Goal: Information Seeking & Learning: Learn about a topic

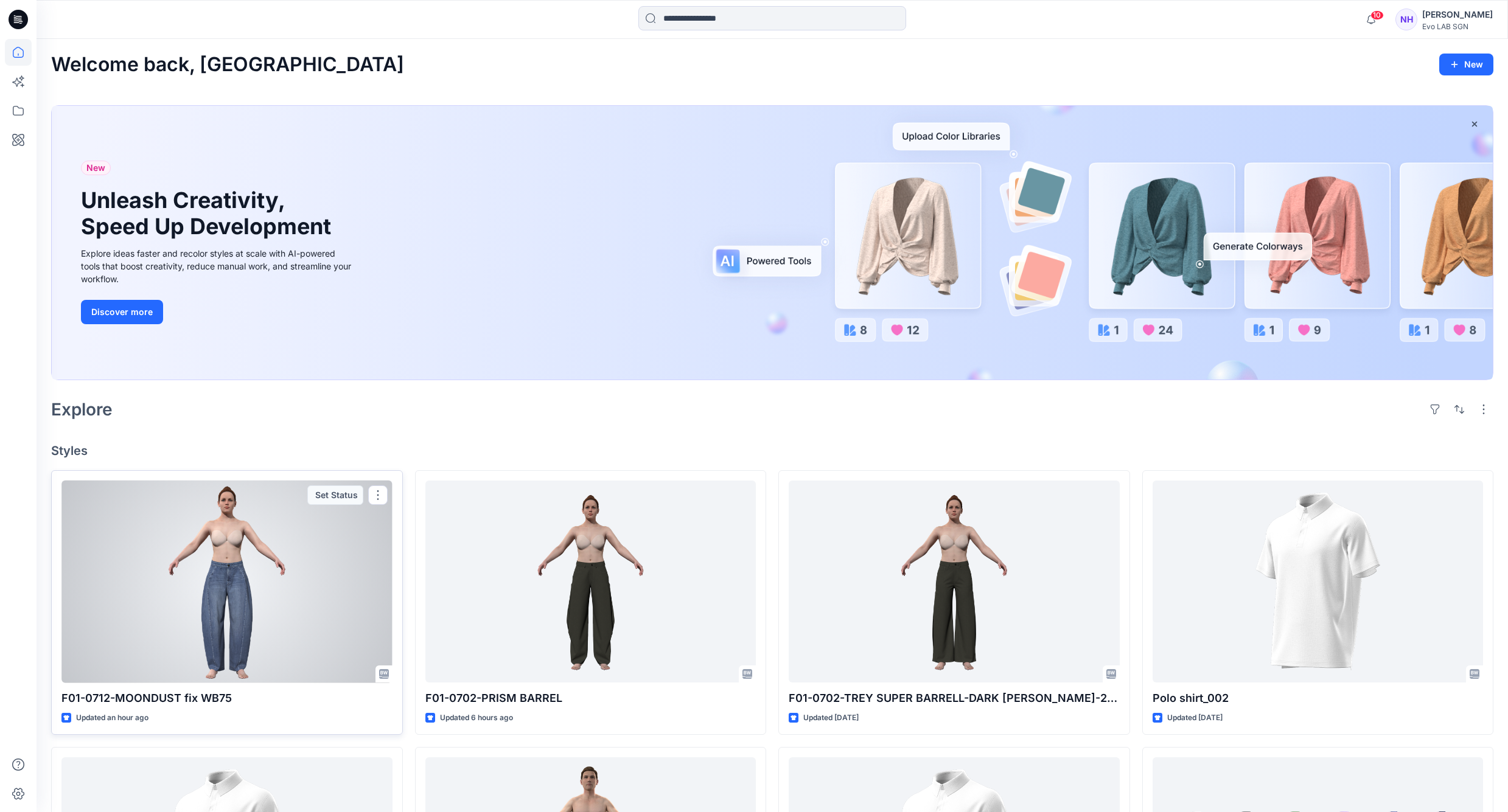
click at [291, 578] on div at bounding box center [226, 582] width 331 height 202
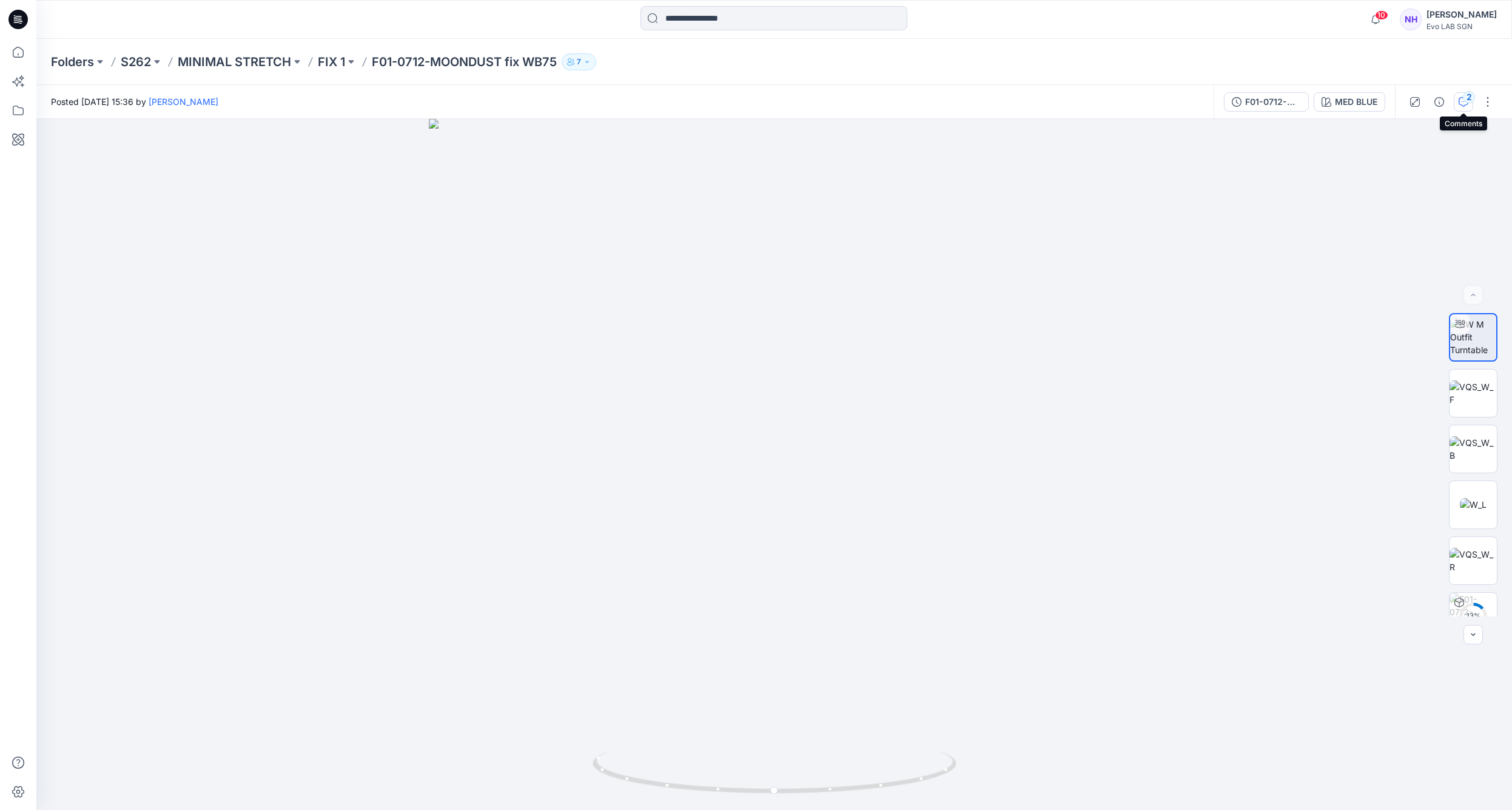
click at [1471, 103] on div "2" at bounding box center [1469, 97] width 12 height 12
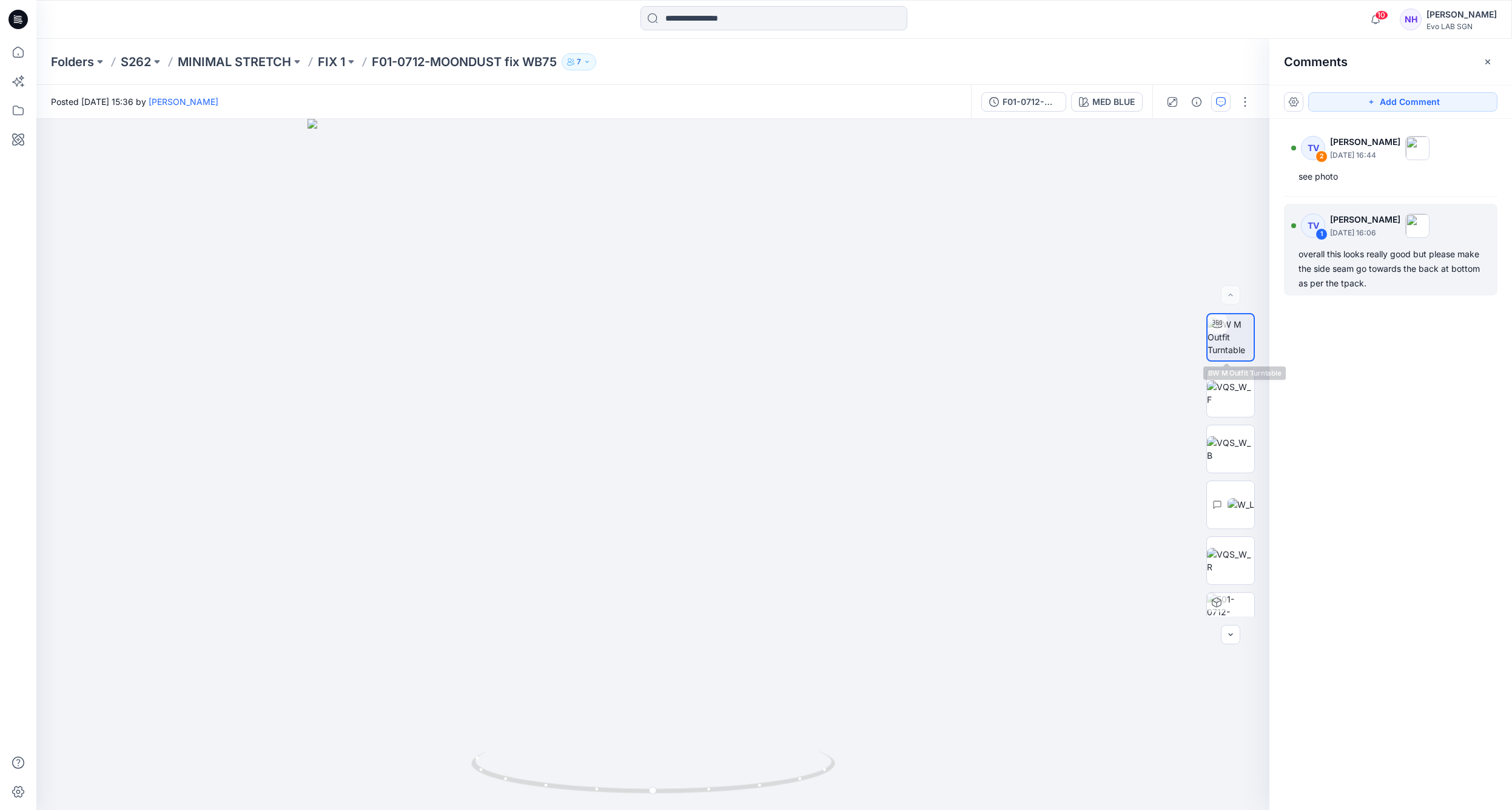
click at [1382, 248] on div "overall this looks really good but please make the side seam go towards the bac…" at bounding box center [1391, 269] width 185 height 44
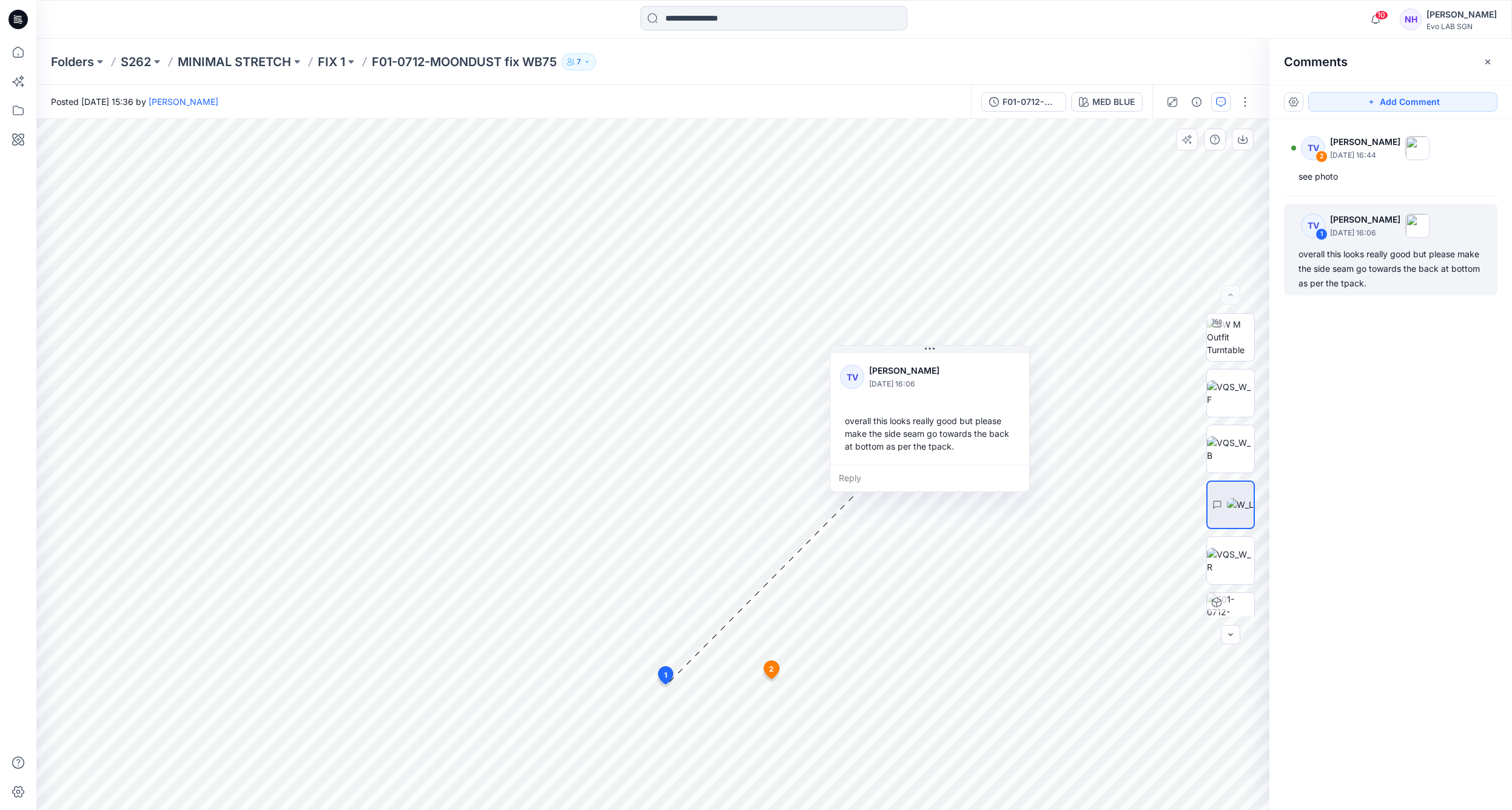
drag, startPoint x: 737, startPoint y: 572, endPoint x: 845, endPoint y: 438, distance: 172.1
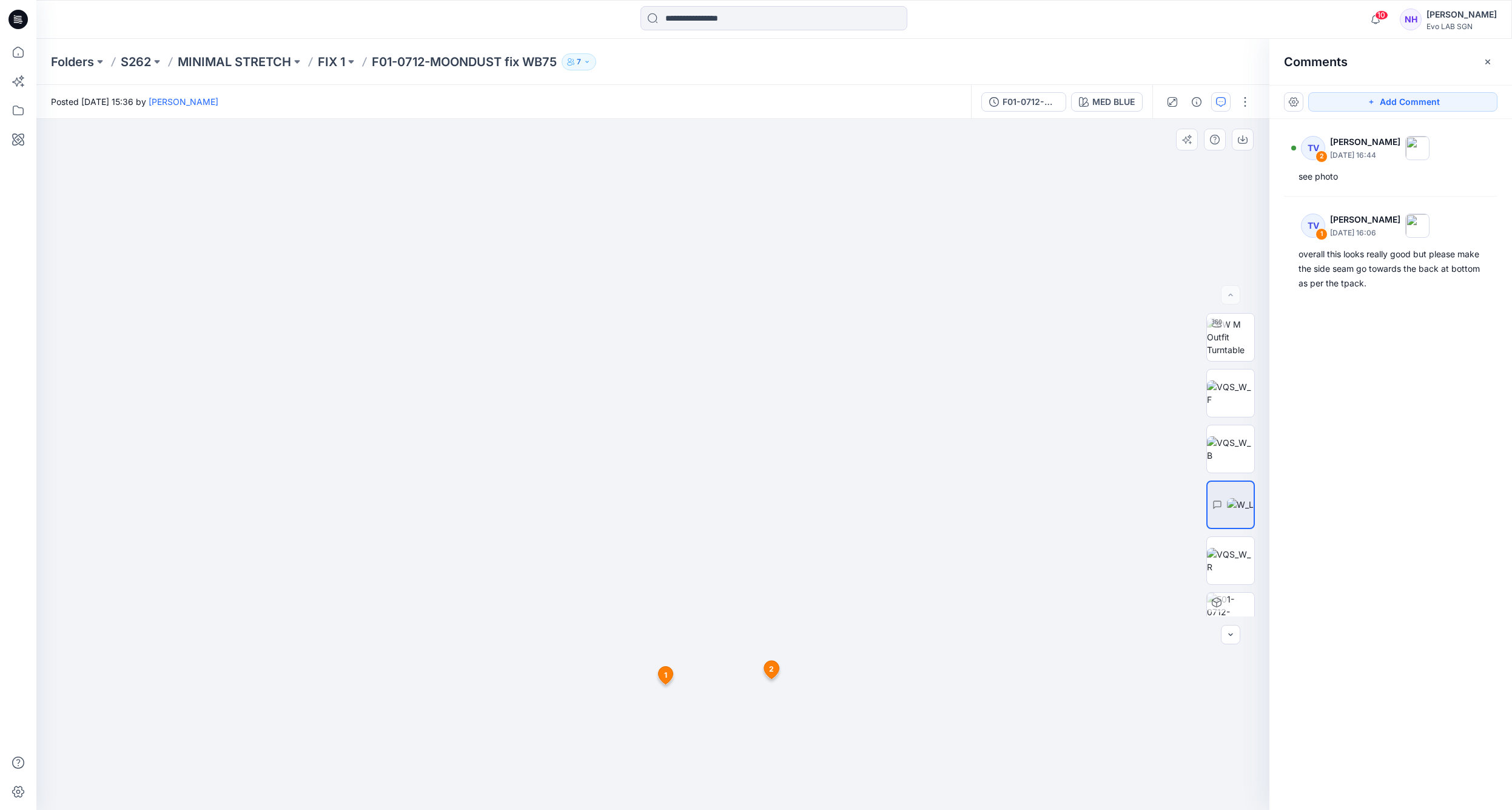
click at [673, 673] on icon at bounding box center [665, 675] width 14 height 18
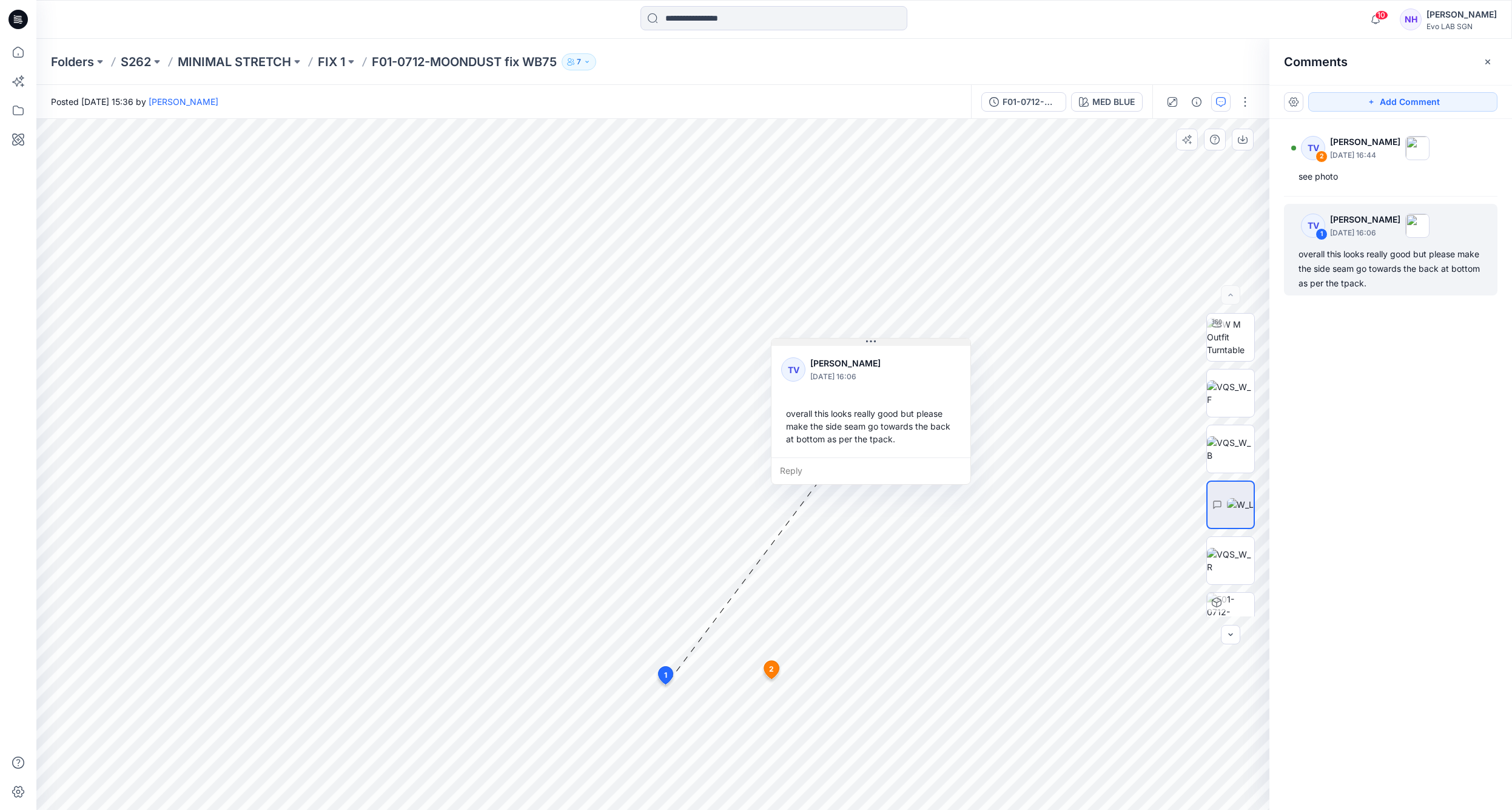
drag, startPoint x: 749, startPoint y: 574, endPoint x: 873, endPoint y: 343, distance: 262.2
click at [1225, 340] on img at bounding box center [1231, 337] width 47 height 38
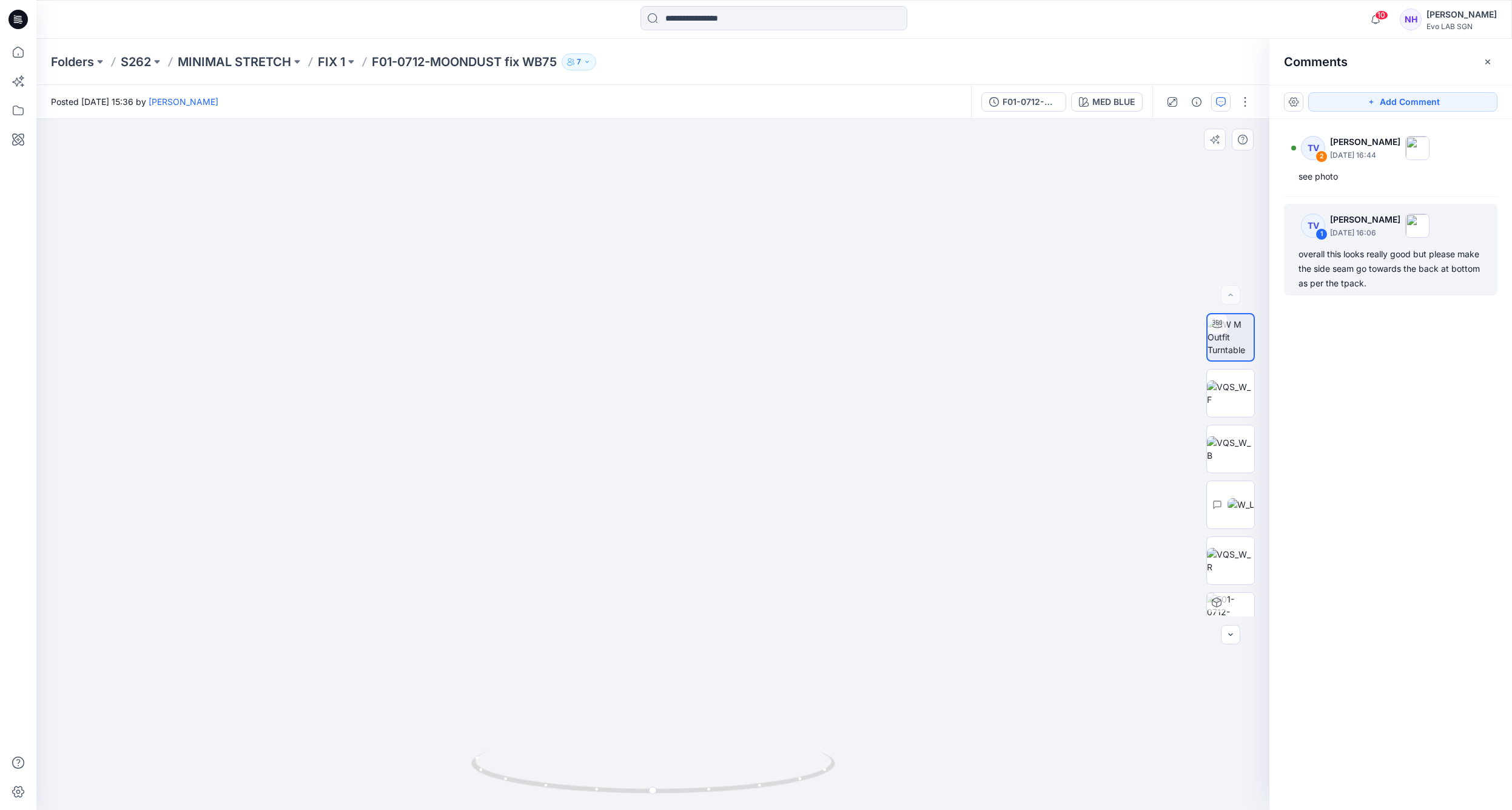
drag, startPoint x: 693, startPoint y: 561, endPoint x: 707, endPoint y: 500, distance: 62.6
click at [707, 500] on img at bounding box center [667, 119] width 1381 height 1382
click at [1238, 402] on img at bounding box center [1231, 393] width 47 height 25
click at [1230, 441] on img at bounding box center [1231, 449] width 47 height 25
click at [1242, 333] on img at bounding box center [1231, 337] width 47 height 38
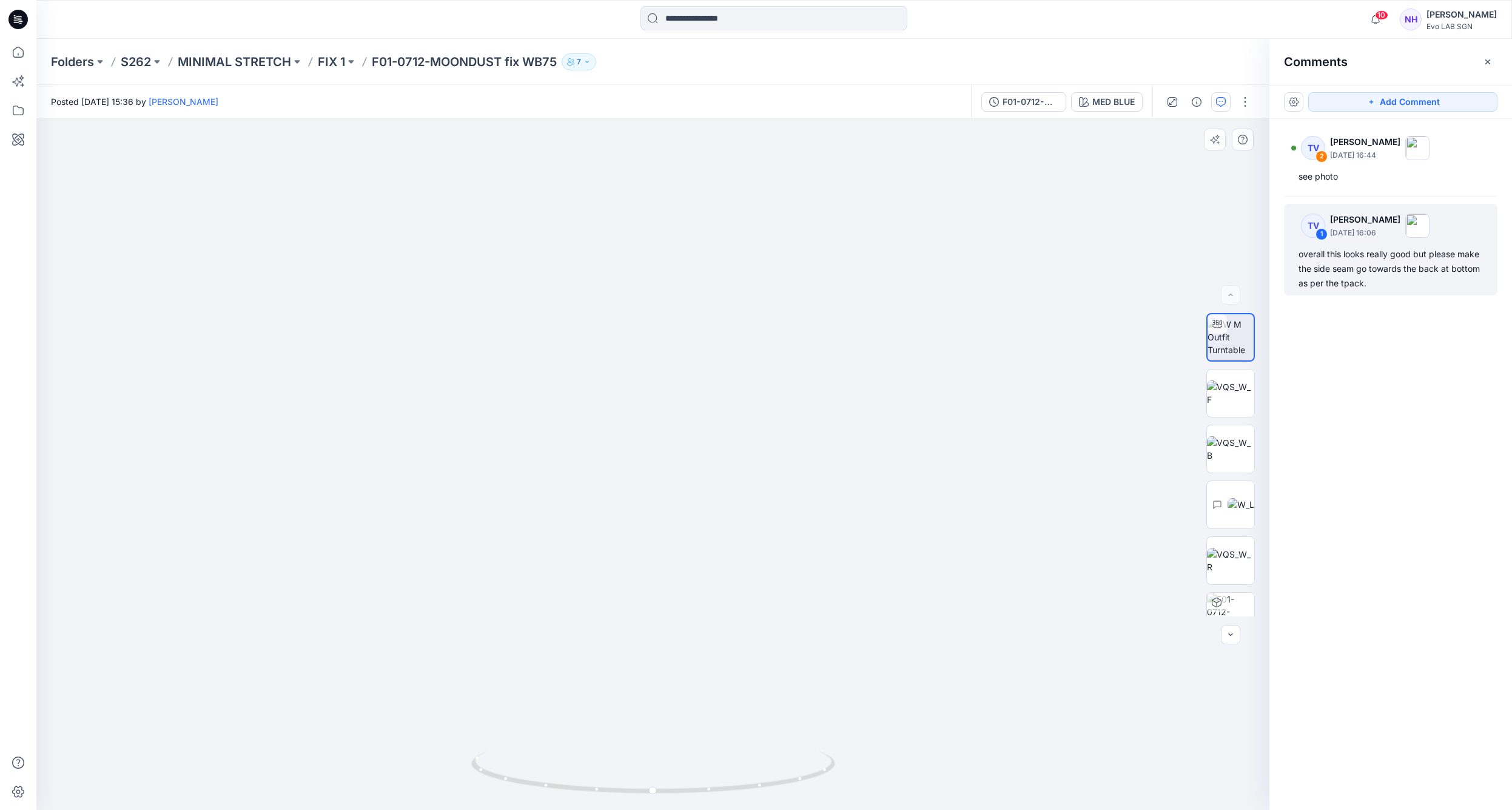
drag, startPoint x: 672, startPoint y: 431, endPoint x: 674, endPoint y: 391, distance: 40.0
click at [674, 391] on img at bounding box center [653, 310] width 1000 height 1001
drag, startPoint x: 669, startPoint y: 338, endPoint x: 668, endPoint y: 360, distance: 22.0
click at [668, 360] on img at bounding box center [653, 311] width 1000 height 999
drag, startPoint x: 673, startPoint y: 498, endPoint x: 670, endPoint y: 463, distance: 35.1
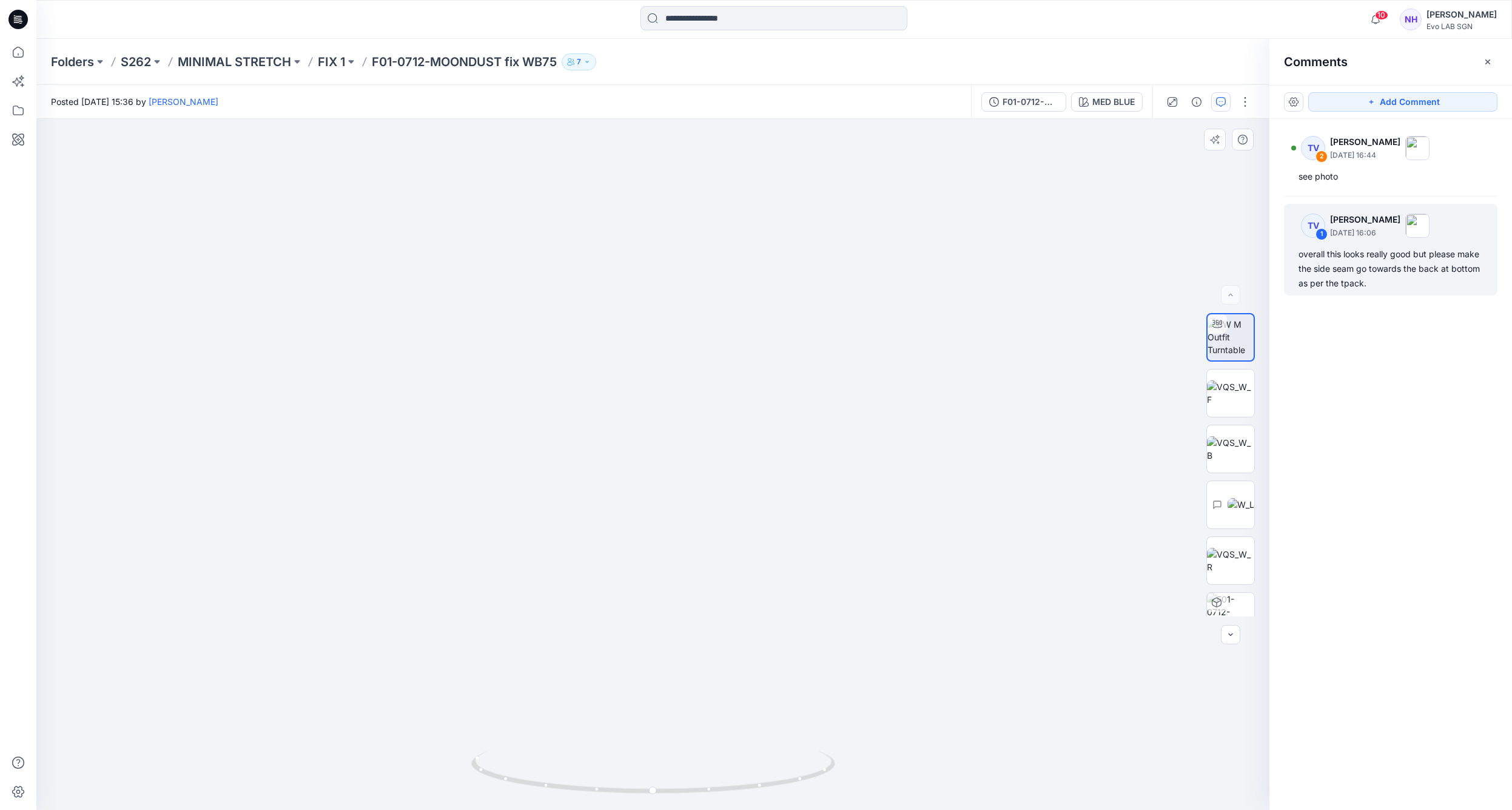
click at [670, 463] on img at bounding box center [654, 71] width 1476 height 1477
click at [1225, 392] on img at bounding box center [1231, 393] width 47 height 25
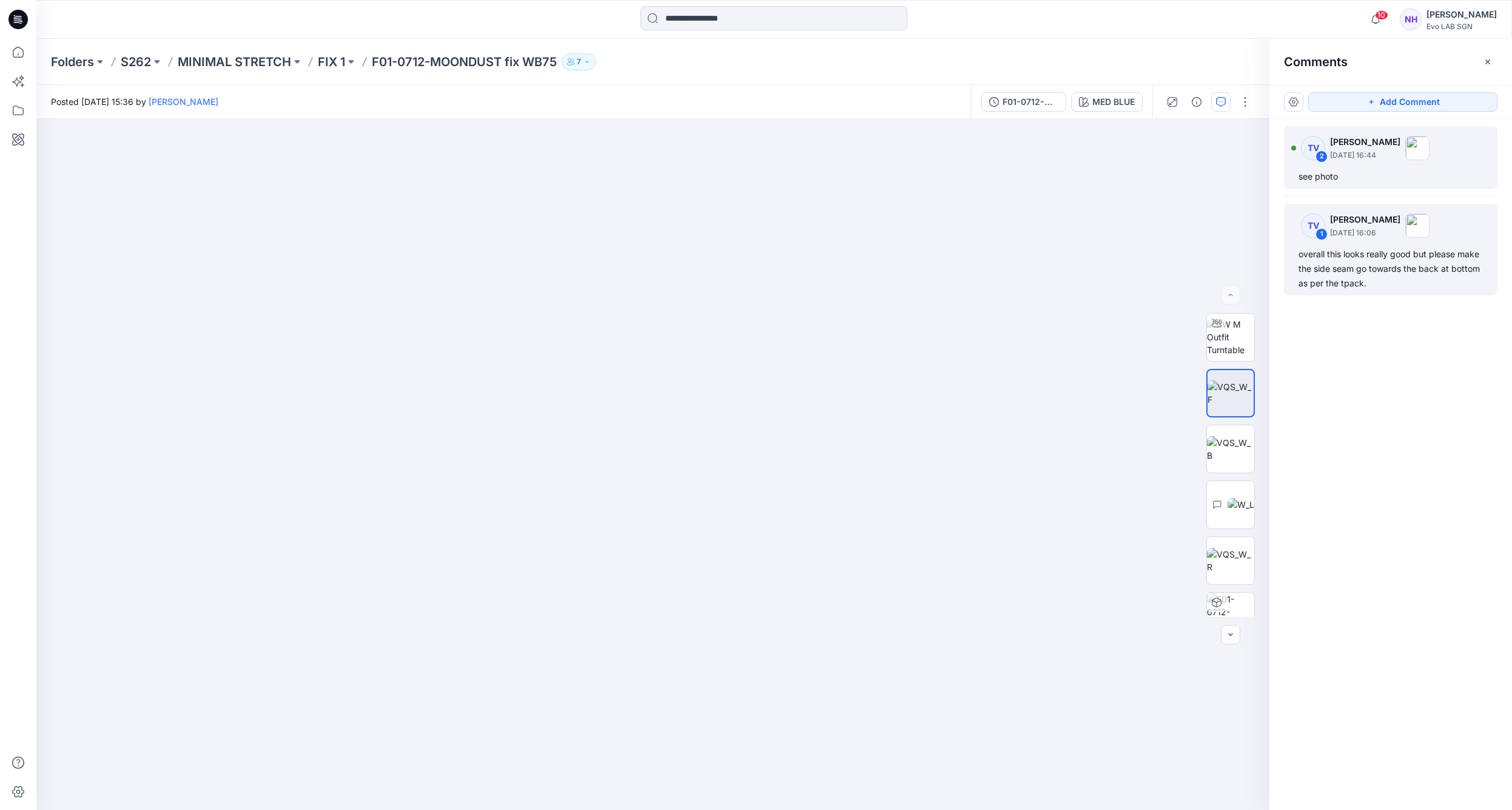
click at [1344, 161] on div "TV 2 [PERSON_NAME] [DATE] 16:44" at bounding box center [1361, 148] width 139 height 34
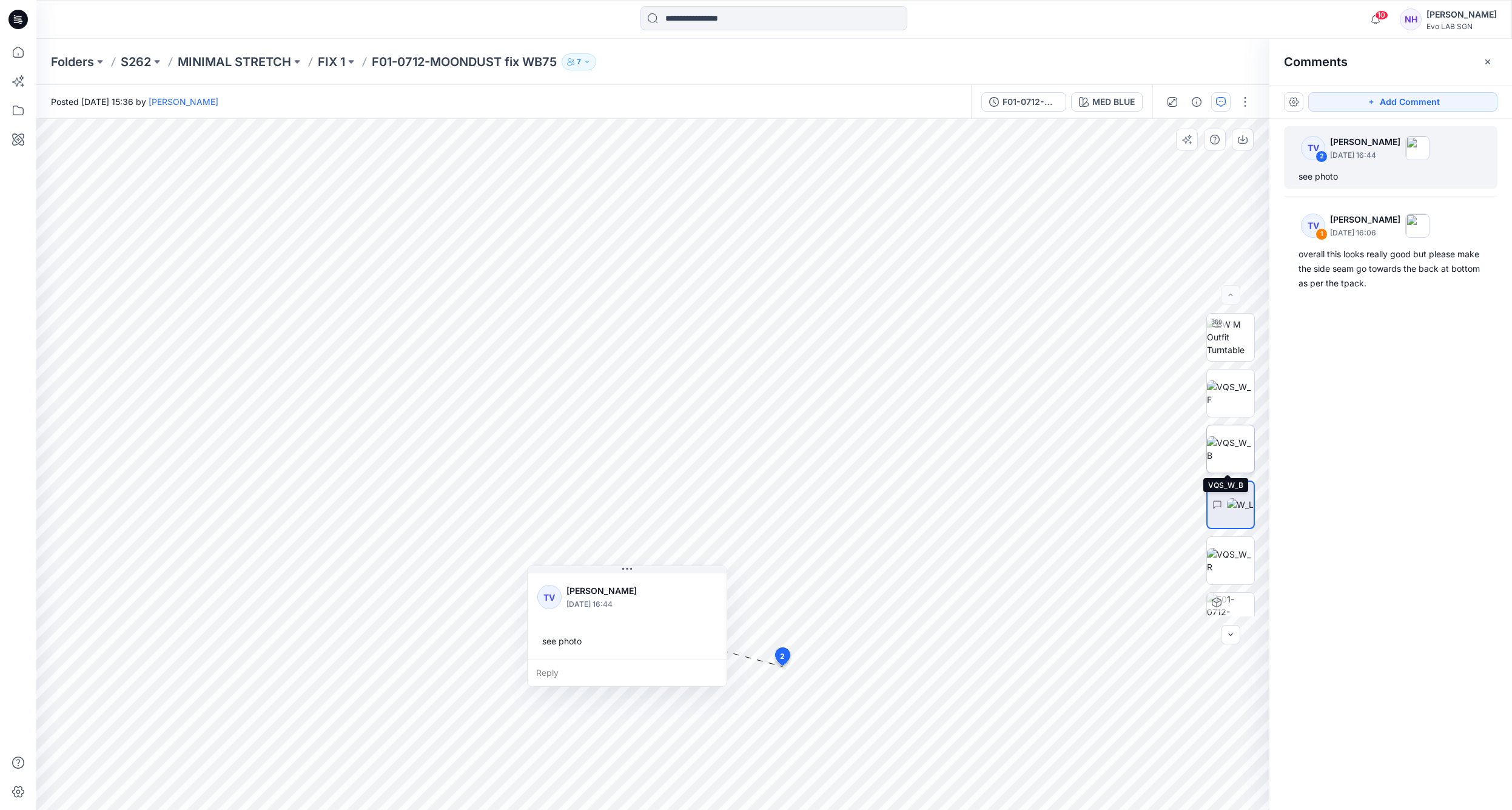
click at [1233, 458] on img at bounding box center [1231, 449] width 47 height 25
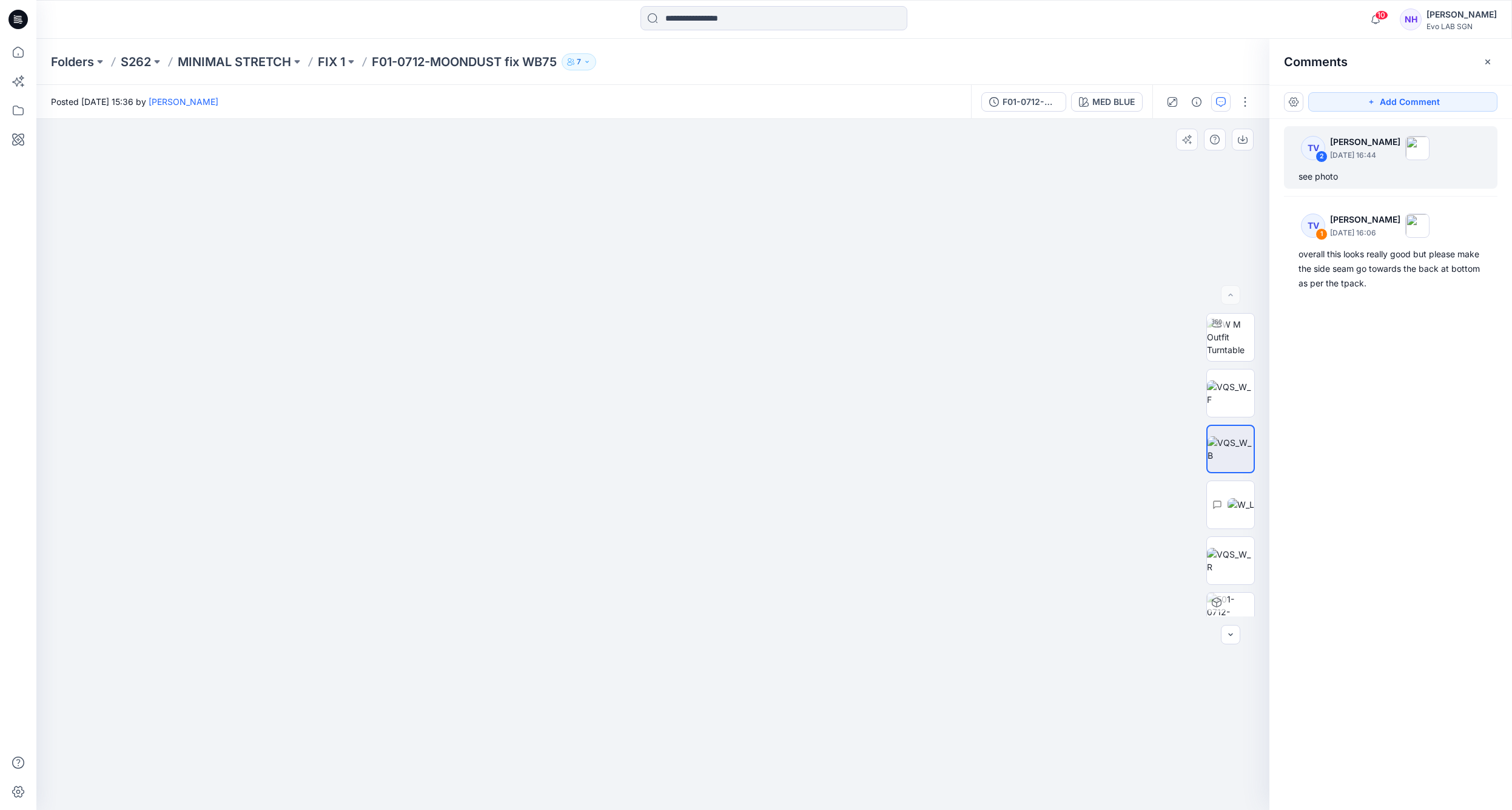
drag, startPoint x: 770, startPoint y: 413, endPoint x: 779, endPoint y: 448, distance: 36.1
click at [779, 448] on img at bounding box center [662, 21] width 1612 height 1578
click at [1236, 382] on img at bounding box center [1231, 393] width 47 height 25
drag, startPoint x: 753, startPoint y: 347, endPoint x: 733, endPoint y: 536, distance: 190.1
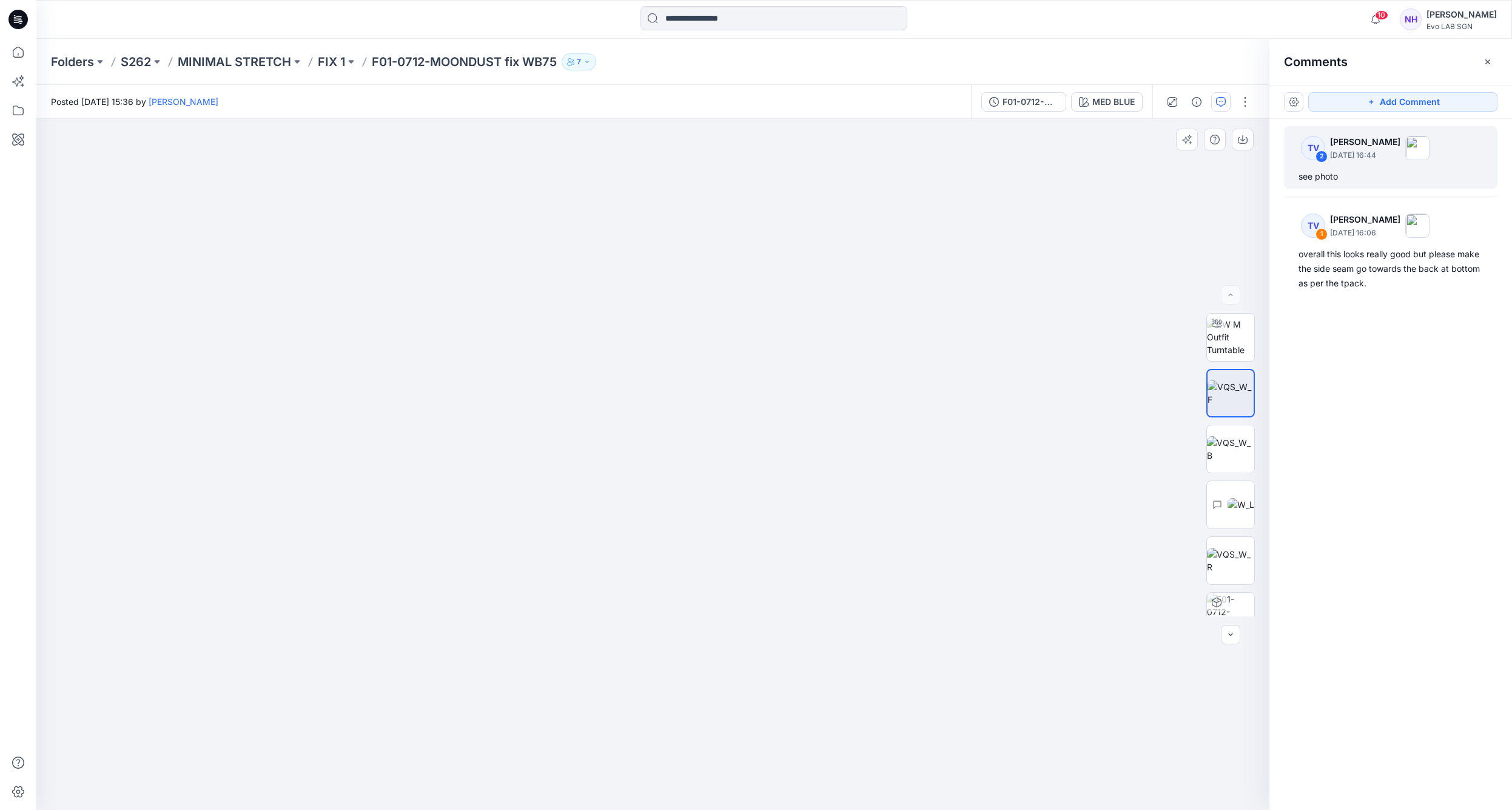
drag, startPoint x: 761, startPoint y: 400, endPoint x: 747, endPoint y: 565, distance: 165.6
click at [747, 565] on img at bounding box center [617, 127] width 1797 height 1366
click at [689, 437] on img at bounding box center [660, 129] width 1797 height 1362
drag, startPoint x: 855, startPoint y: 598, endPoint x: 846, endPoint y: 314, distance: 284.1
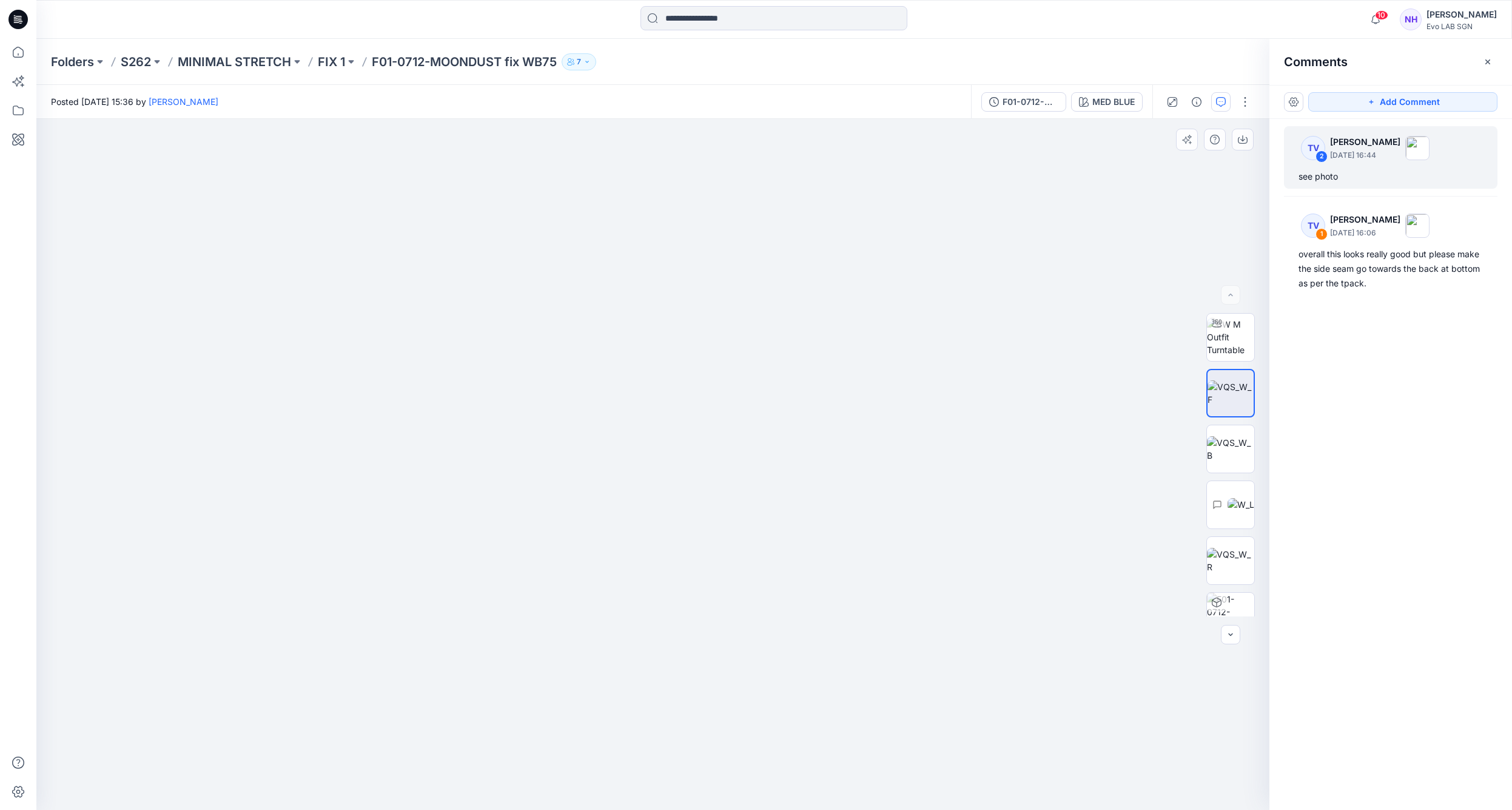
drag, startPoint x: 796, startPoint y: 513, endPoint x: 792, endPoint y: 484, distance: 29.3
drag, startPoint x: 778, startPoint y: 392, endPoint x: 757, endPoint y: 491, distance: 101.2
click at [757, 491] on img at bounding box center [645, 186] width 1359 height 1249
drag, startPoint x: 677, startPoint y: 380, endPoint x: 757, endPoint y: 572, distance: 208.0
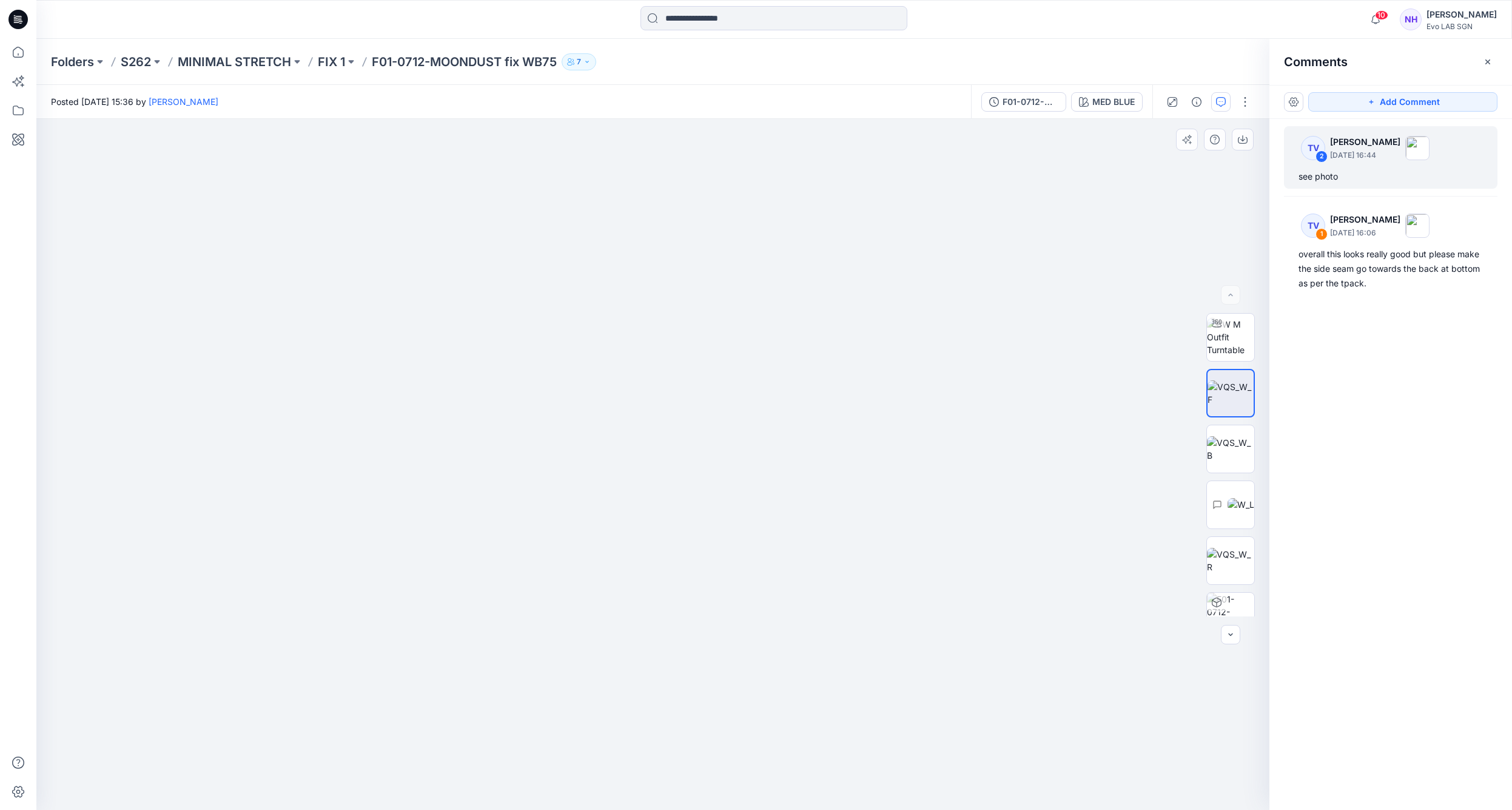
click at [757, 572] on img at bounding box center [597, 173] width 1820 height 1273
drag, startPoint x: 565, startPoint y: 505, endPoint x: 687, endPoint y: 332, distance: 211.7
click at [681, 343] on img at bounding box center [702, 128] width 1820 height 1365
drag, startPoint x: 705, startPoint y: 406, endPoint x: 706, endPoint y: 391, distance: 15.0
click at [706, 391] on img at bounding box center [652, 464] width 691 height 691
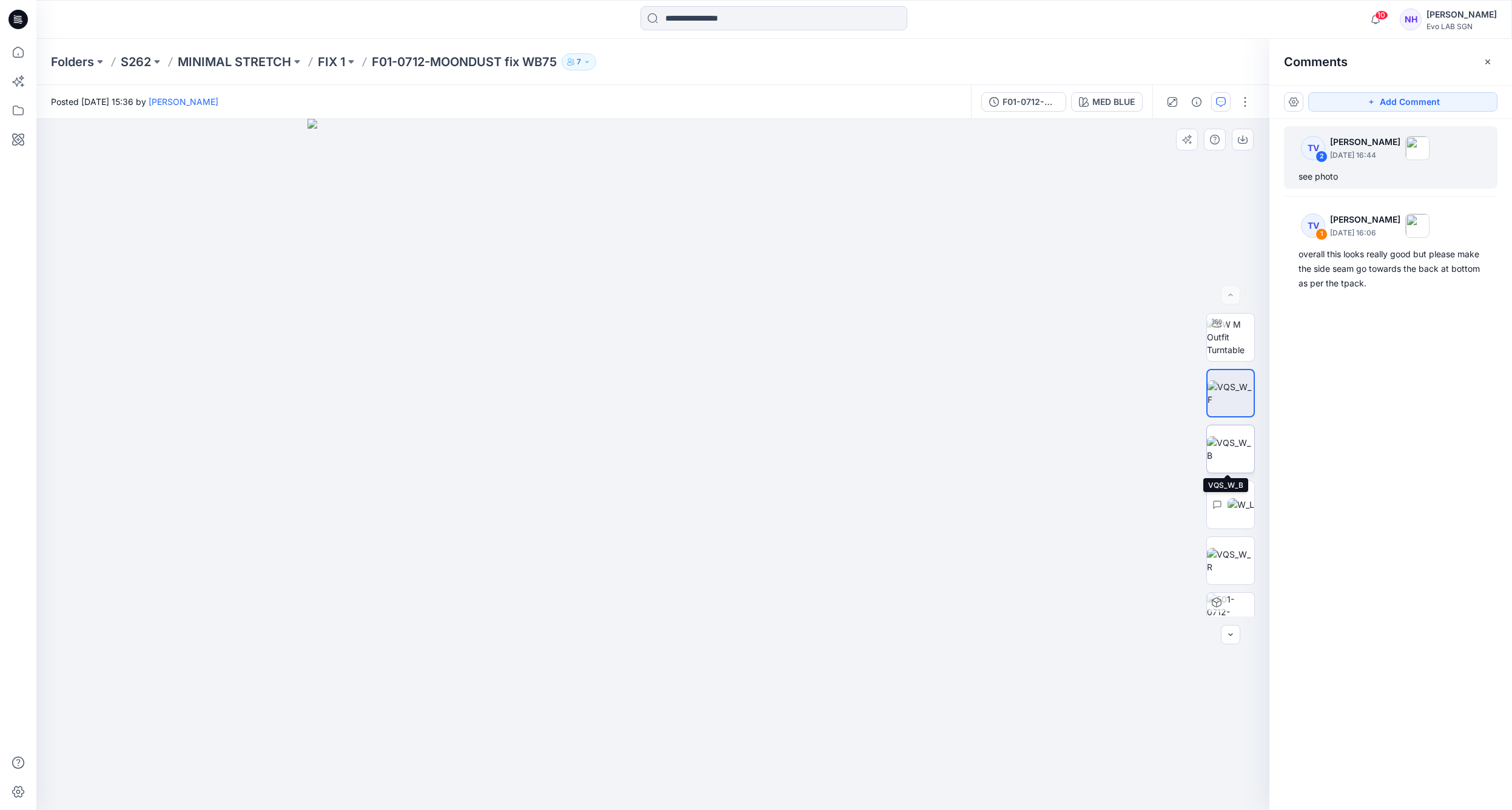
click at [1229, 456] on img at bounding box center [1231, 449] width 47 height 25
click at [1491, 60] on icon "button" at bounding box center [1488, 62] width 10 height 10
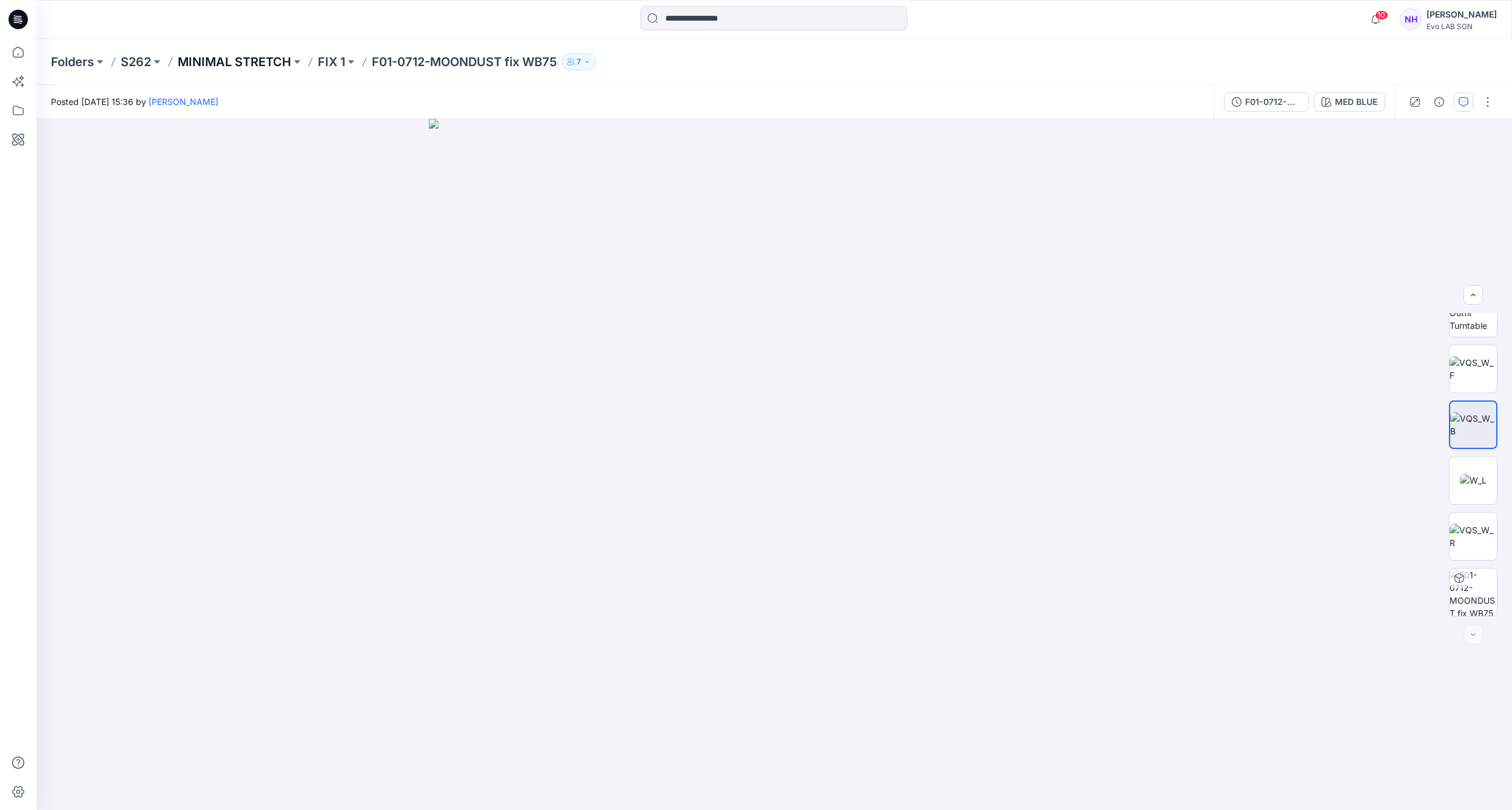
click at [228, 65] on p "MINIMAL STRETCH" at bounding box center [234, 62] width 113 height 17
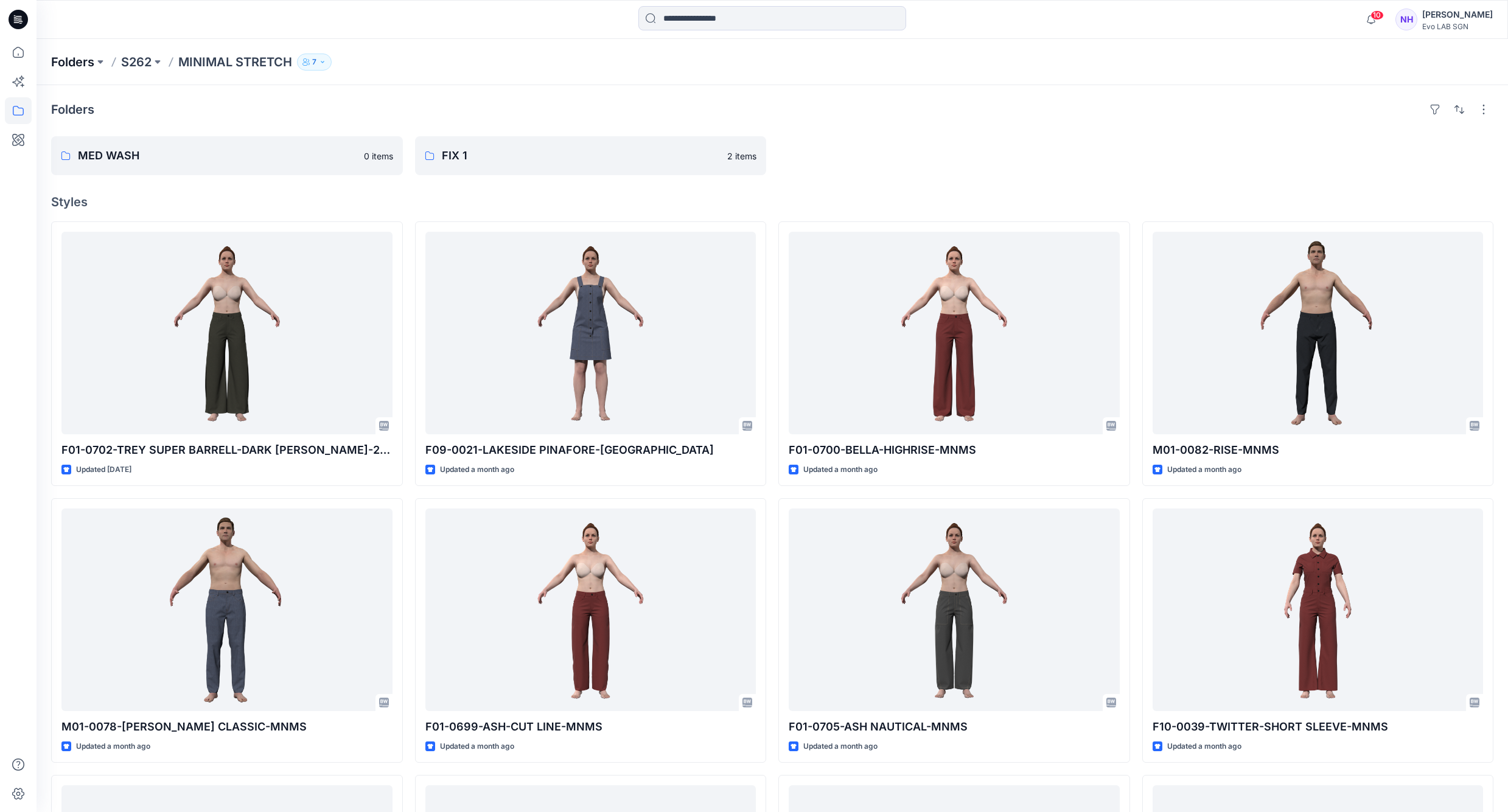
click at [84, 64] on p "Folders" at bounding box center [72, 62] width 43 height 17
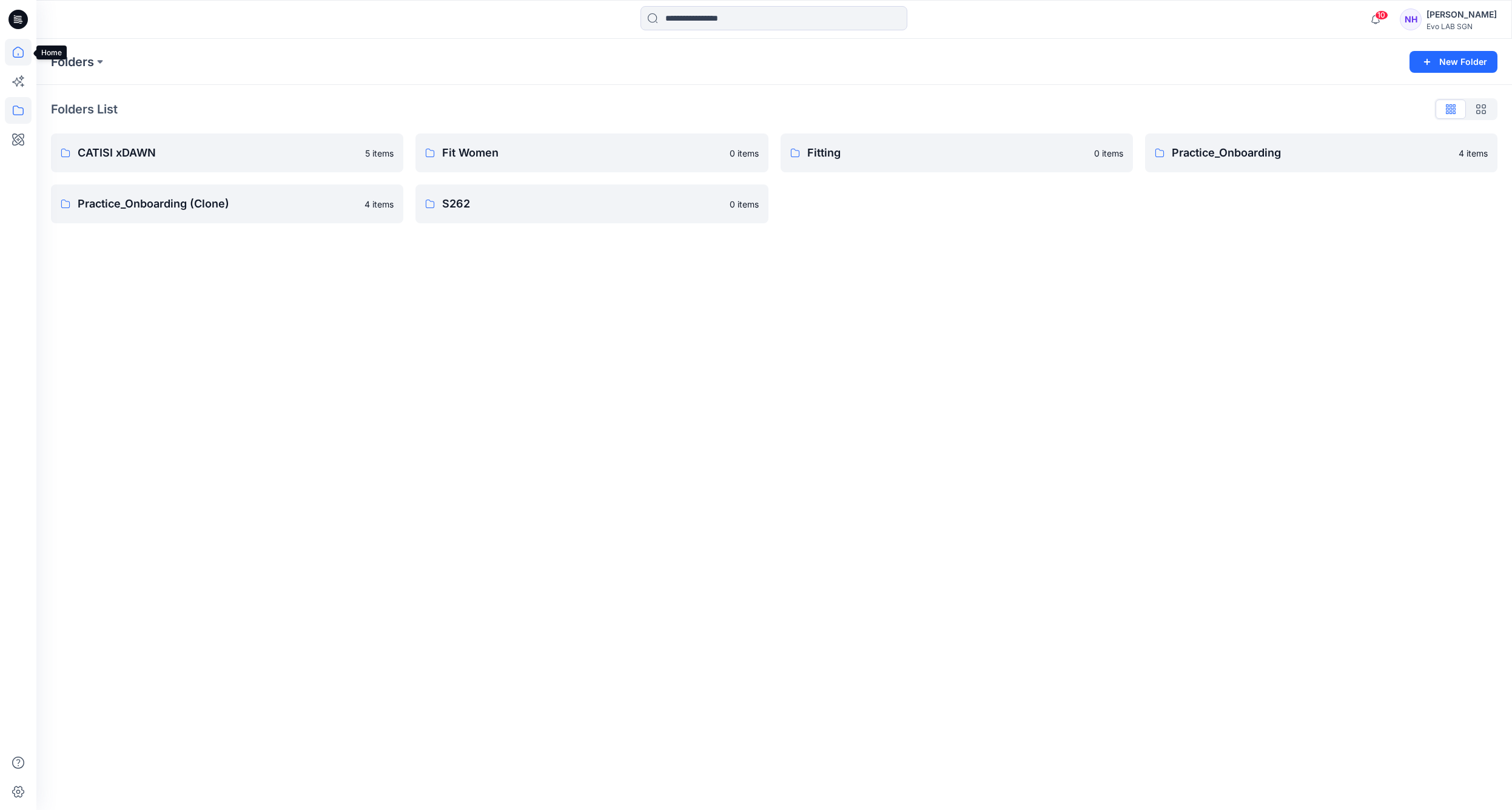
click at [26, 50] on icon at bounding box center [18, 52] width 27 height 27
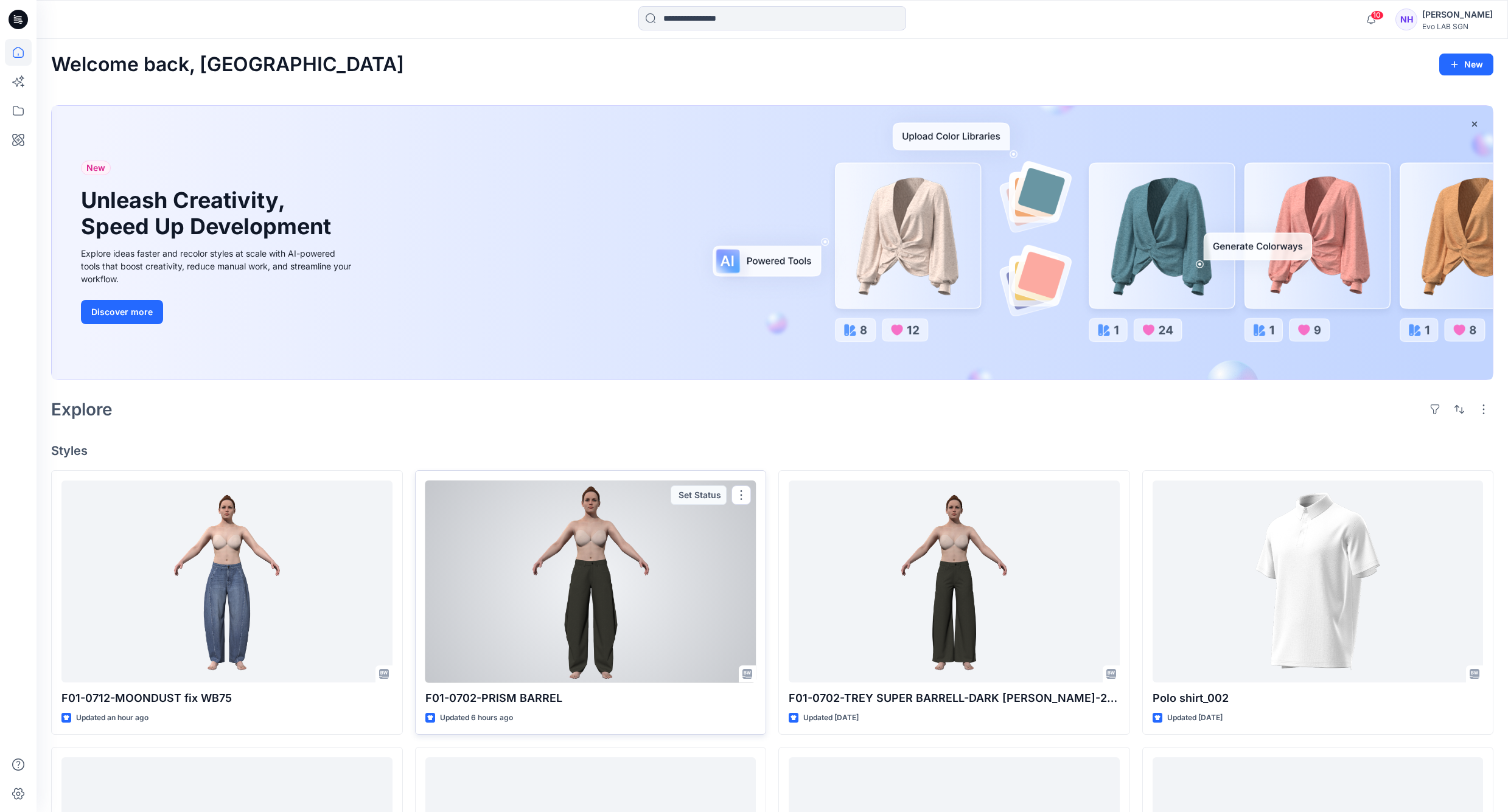
click at [602, 599] on div at bounding box center [591, 582] width 331 height 202
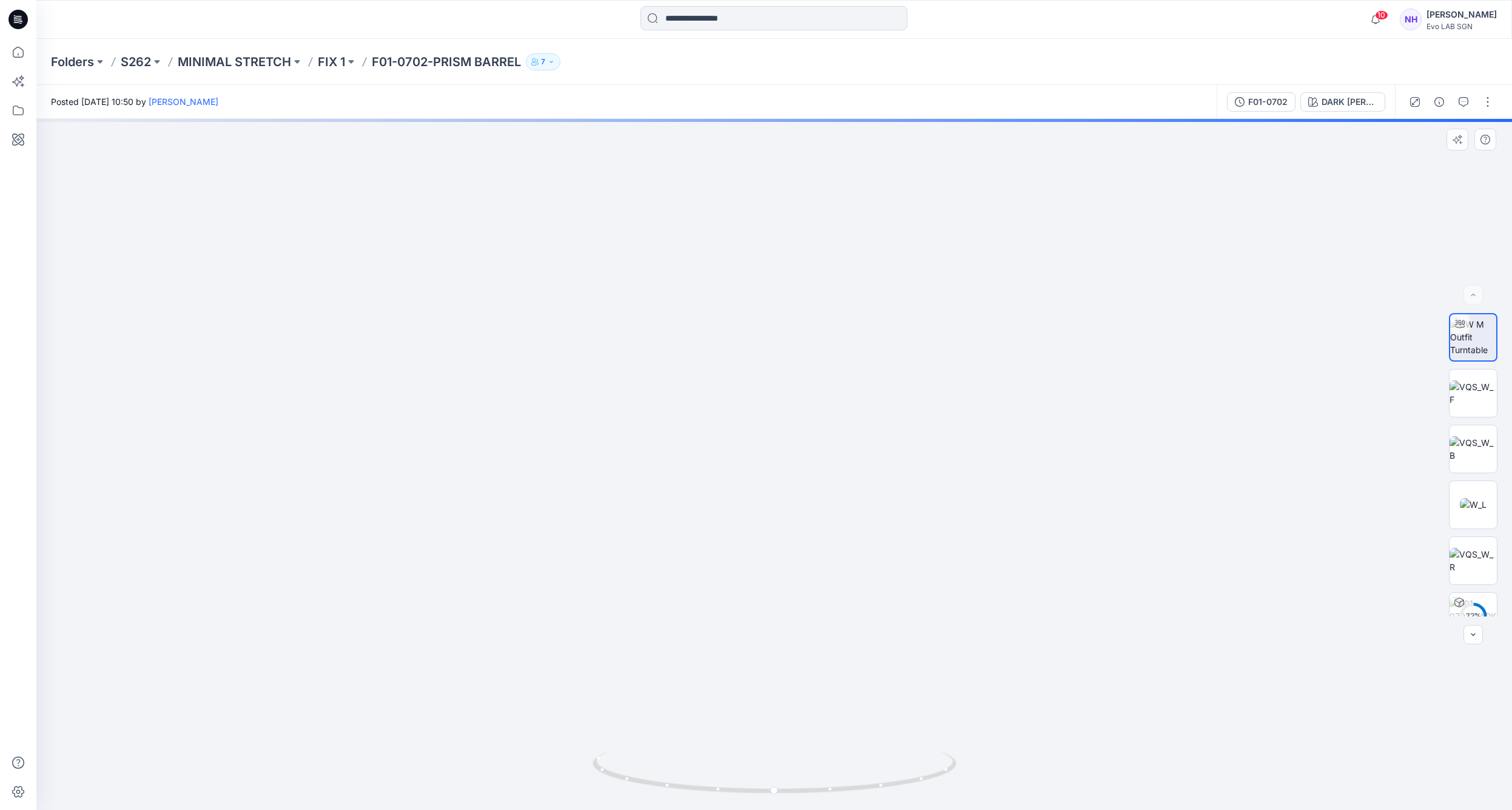
drag, startPoint x: 811, startPoint y: 613, endPoint x: 816, endPoint y: 305, distance: 308.0
click at [816, 305] on img at bounding box center [775, 274] width 1072 height 1072
click at [1465, 394] on img at bounding box center [1473, 393] width 47 height 25
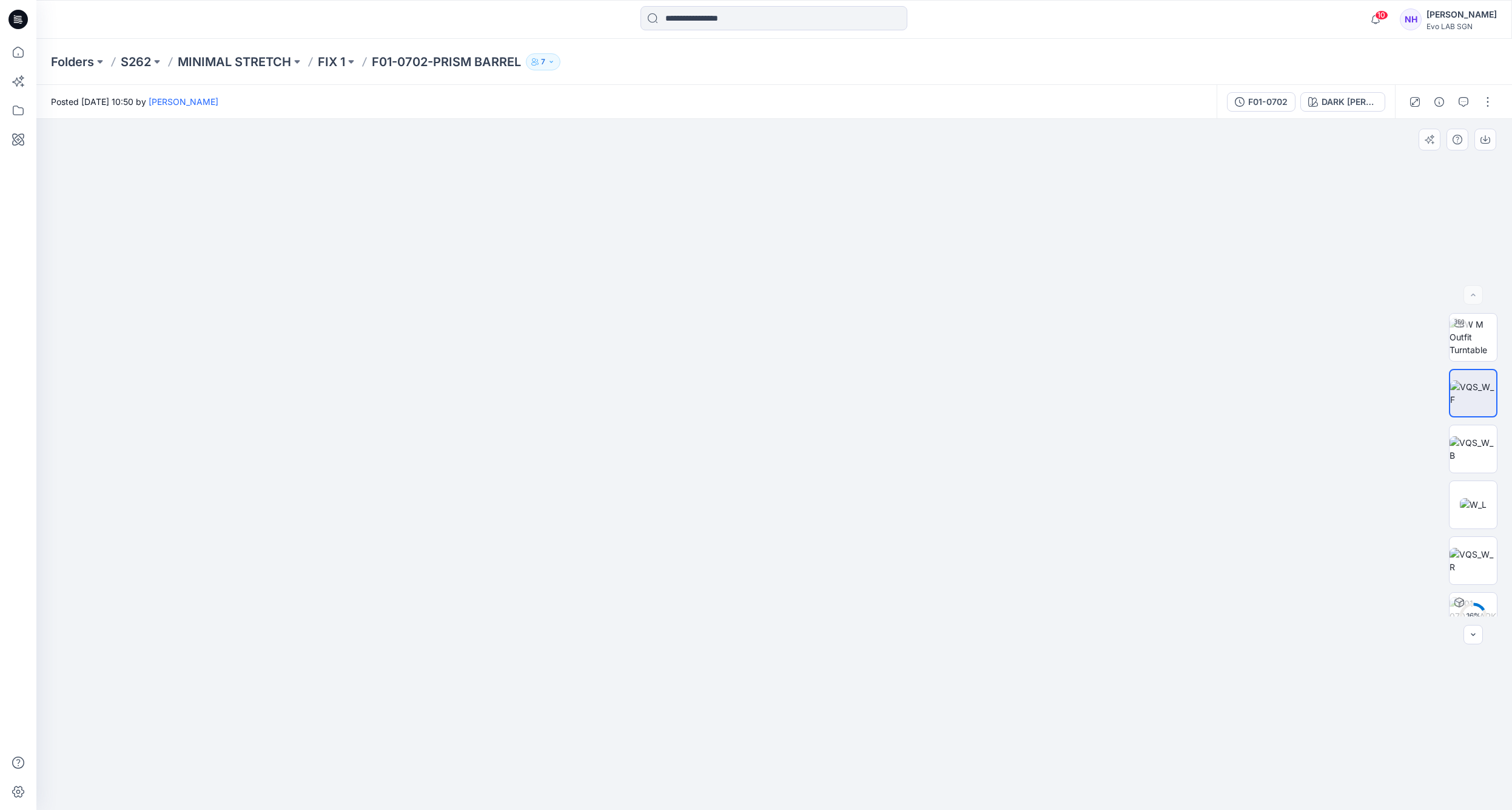
drag, startPoint x: 848, startPoint y: 350, endPoint x: 843, endPoint y: 329, distance: 21.6
click at [843, 329] on img at bounding box center [775, 326] width 967 height 968
click at [1478, 337] on img at bounding box center [1473, 337] width 47 height 38
drag, startPoint x: 827, startPoint y: 638, endPoint x: 827, endPoint y: 349, distance: 289.0
click at [827, 349] on img at bounding box center [775, 274] width 1072 height 1072
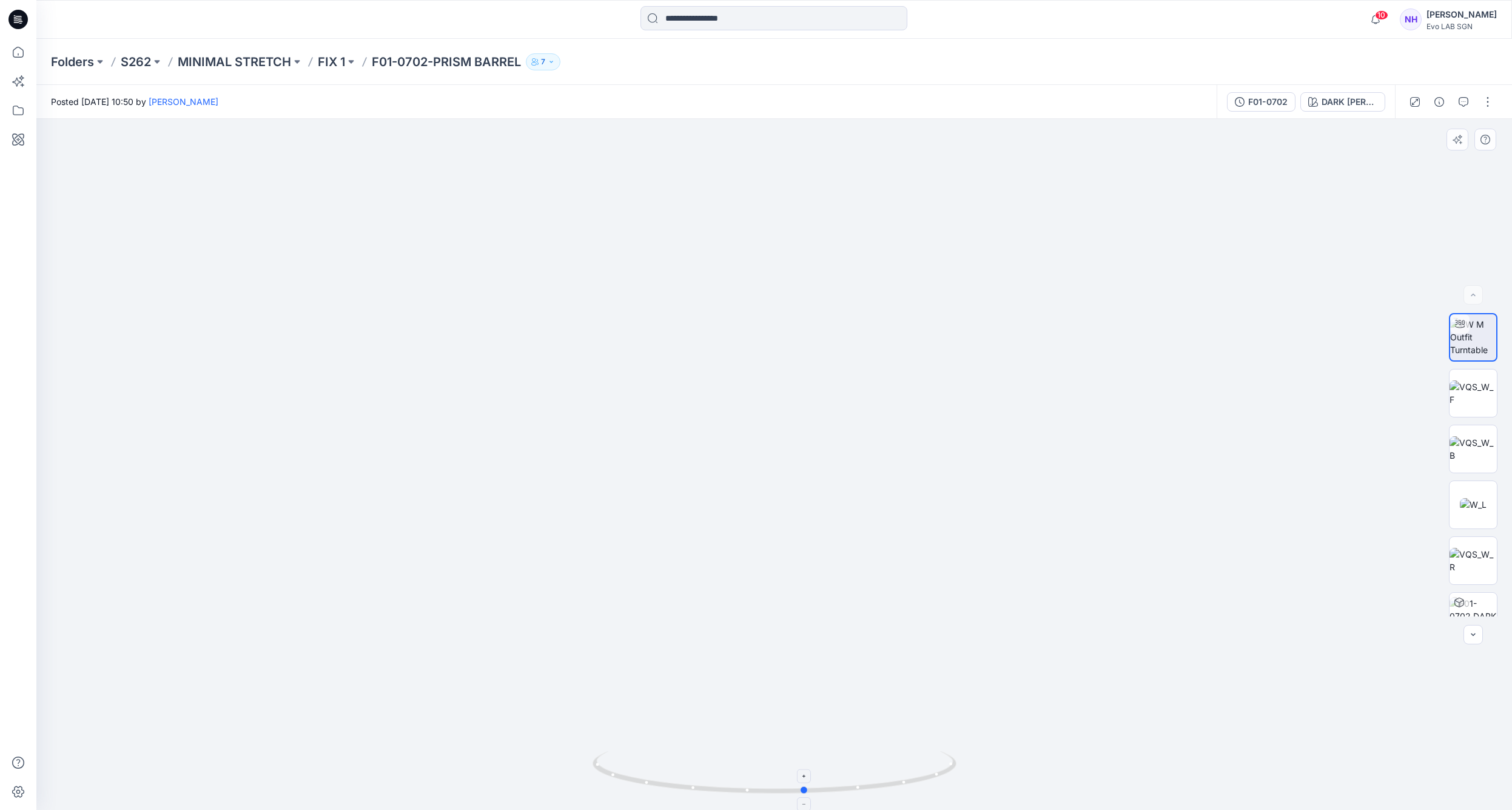
drag, startPoint x: 876, startPoint y: 787, endPoint x: 907, endPoint y: 785, distance: 31.1
click at [907, 785] on icon at bounding box center [776, 774] width 367 height 45
click at [1477, 398] on img at bounding box center [1473, 393] width 47 height 25
click at [1459, 445] on img at bounding box center [1473, 449] width 47 height 25
drag, startPoint x: 867, startPoint y: 665, endPoint x: 826, endPoint y: 395, distance: 273.1
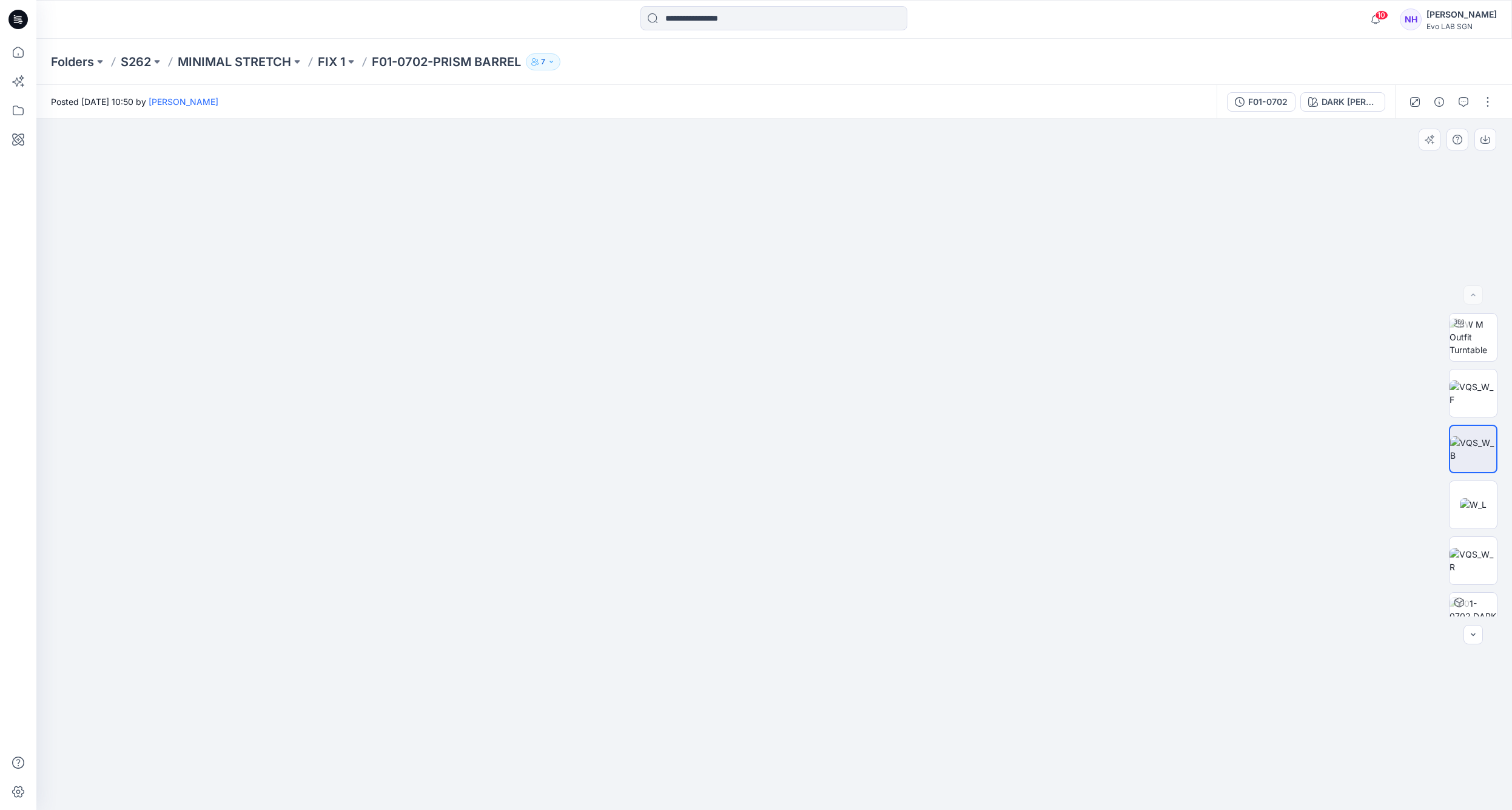
click at [826, 395] on img at bounding box center [774, 257] width 1520 height 1107
drag, startPoint x: 960, startPoint y: 559, endPoint x: 908, endPoint y: 354, distance: 211.5
drag, startPoint x: 1477, startPoint y: 509, endPoint x: 1446, endPoint y: 509, distance: 31.0
click at [1477, 509] on img at bounding box center [1473, 505] width 27 height 13
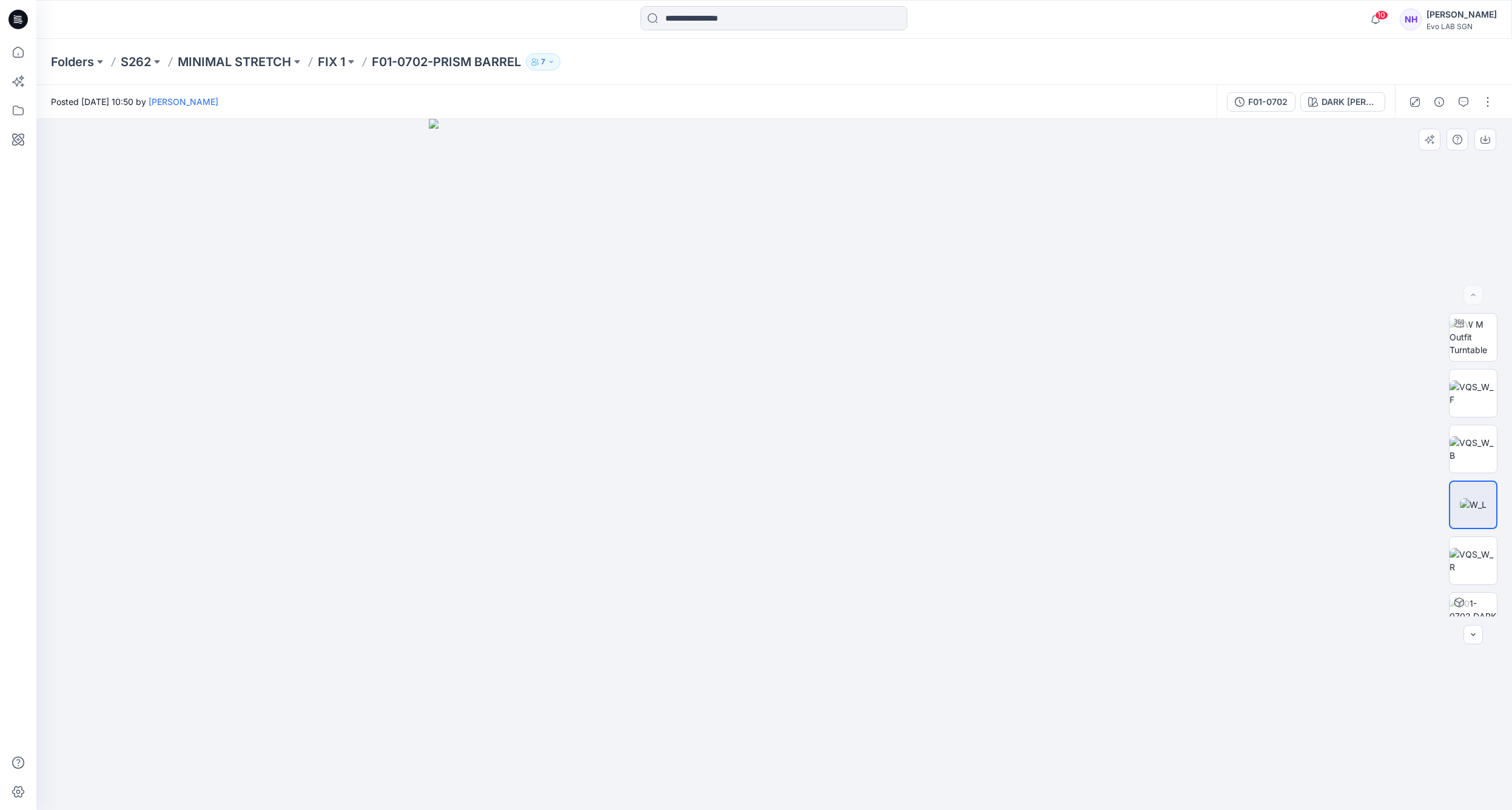
drag, startPoint x: 799, startPoint y: 576, endPoint x: 834, endPoint y: 364, distance: 214.9
click at [811, 354] on img at bounding box center [774, 464] width 691 height 691
click at [1470, 462] on img at bounding box center [1473, 449] width 47 height 25
drag, startPoint x: 836, startPoint y: 520, endPoint x: 819, endPoint y: 474, distance: 49.0
click at [819, 474] on img at bounding box center [775, 301] width 1244 height 1017
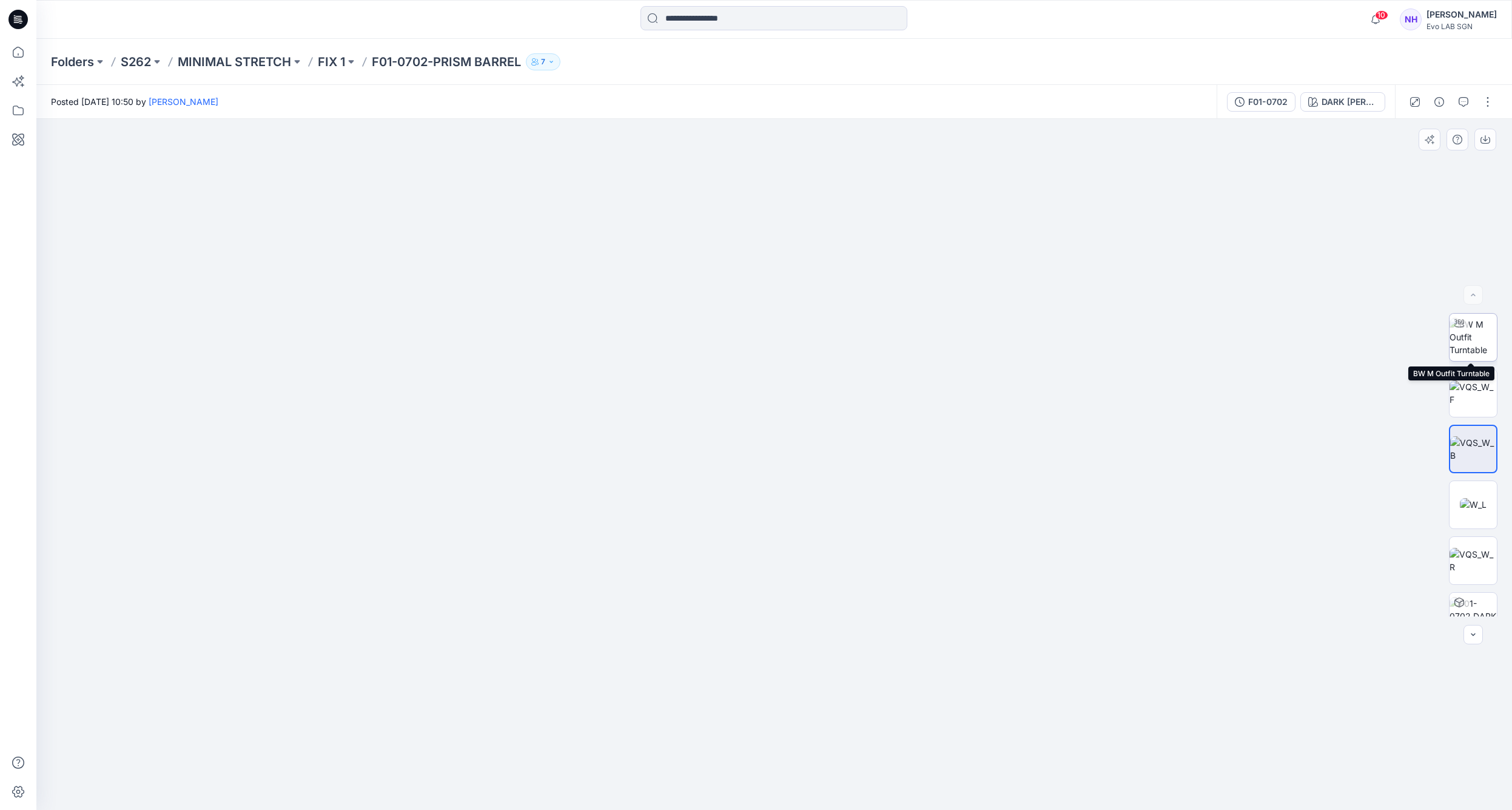
click at [1482, 353] on img at bounding box center [1473, 337] width 47 height 38
drag, startPoint x: 828, startPoint y: 548, endPoint x: 822, endPoint y: 432, distance: 116.2
click at [825, 436] on img at bounding box center [775, 244] width 1358 height 1134
click at [823, 370] on img at bounding box center [784, 102] width 1858 height 1418
drag, startPoint x: 816, startPoint y: 789, endPoint x: 936, endPoint y: 795, distance: 120.1
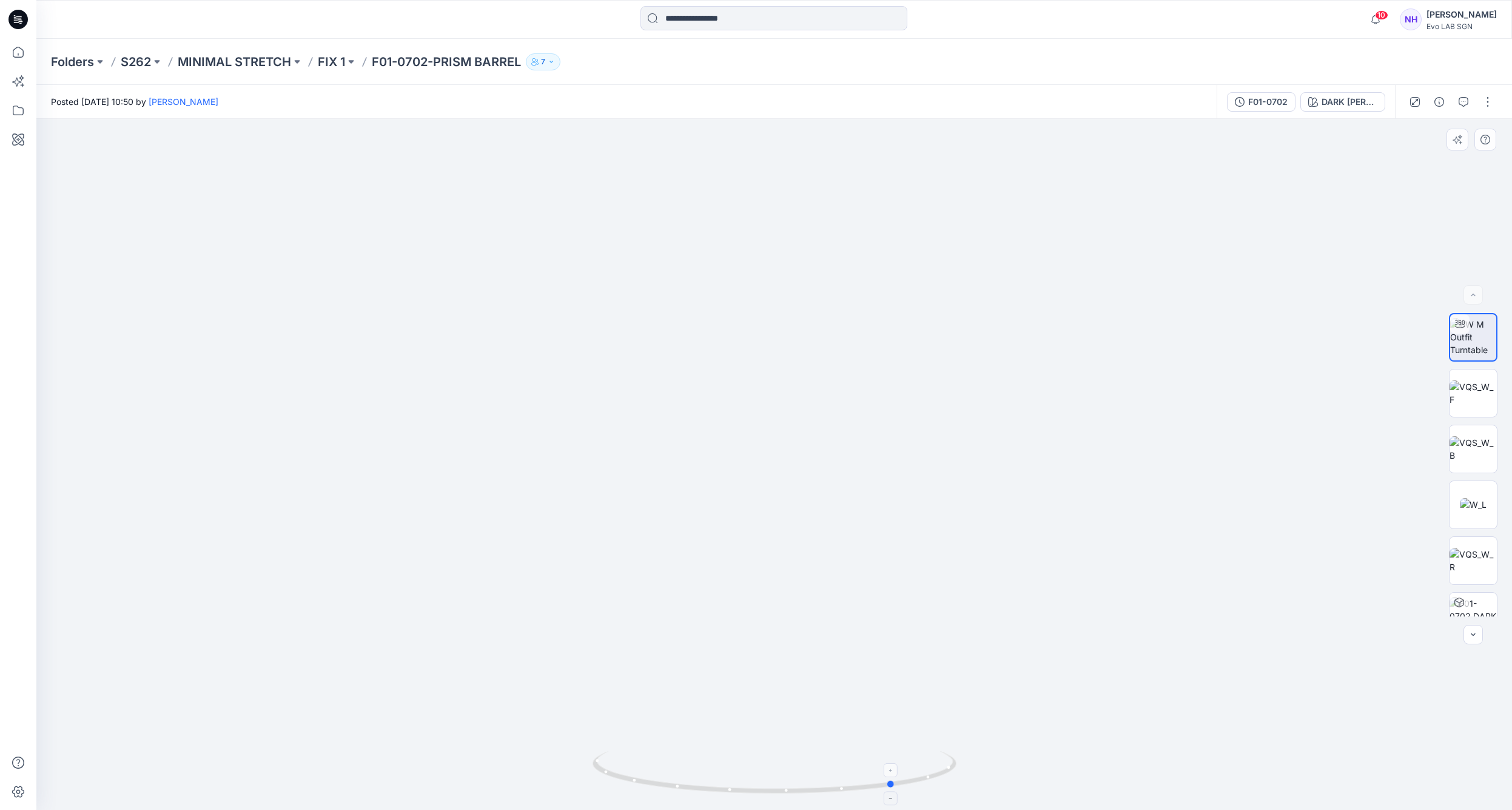
click at [936, 795] on icon at bounding box center [776, 774] width 367 height 45
drag, startPoint x: 919, startPoint y: 773, endPoint x: 816, endPoint y: 775, distance: 103.0
click at [816, 775] on icon at bounding box center [776, 774] width 367 height 45
drag, startPoint x: 812, startPoint y: 553, endPoint x: 787, endPoint y: 384, distance: 170.8
click at [787, 384] on img at bounding box center [774, 405] width 810 height 810
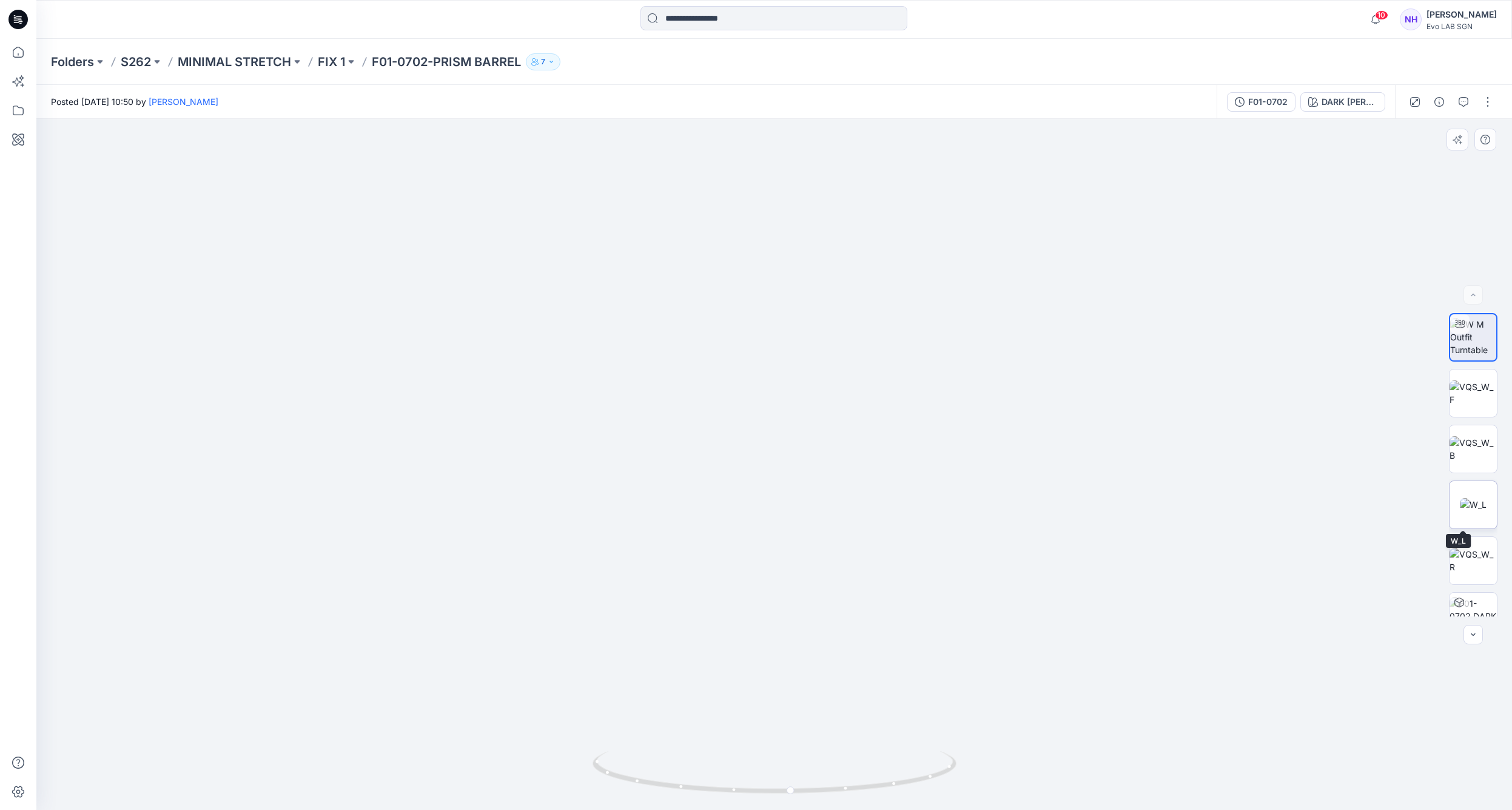
click at [1482, 504] on img at bounding box center [1473, 505] width 27 height 13
drag, startPoint x: 841, startPoint y: 627, endPoint x: 834, endPoint y: 335, distance: 292.1
click at [834, 335] on img at bounding box center [775, 183] width 1820 height 1256
drag, startPoint x: 844, startPoint y: 586, endPoint x: 847, endPoint y: 378, distance: 208.0
click at [846, 370] on img at bounding box center [768, 23] width 1820 height 1575
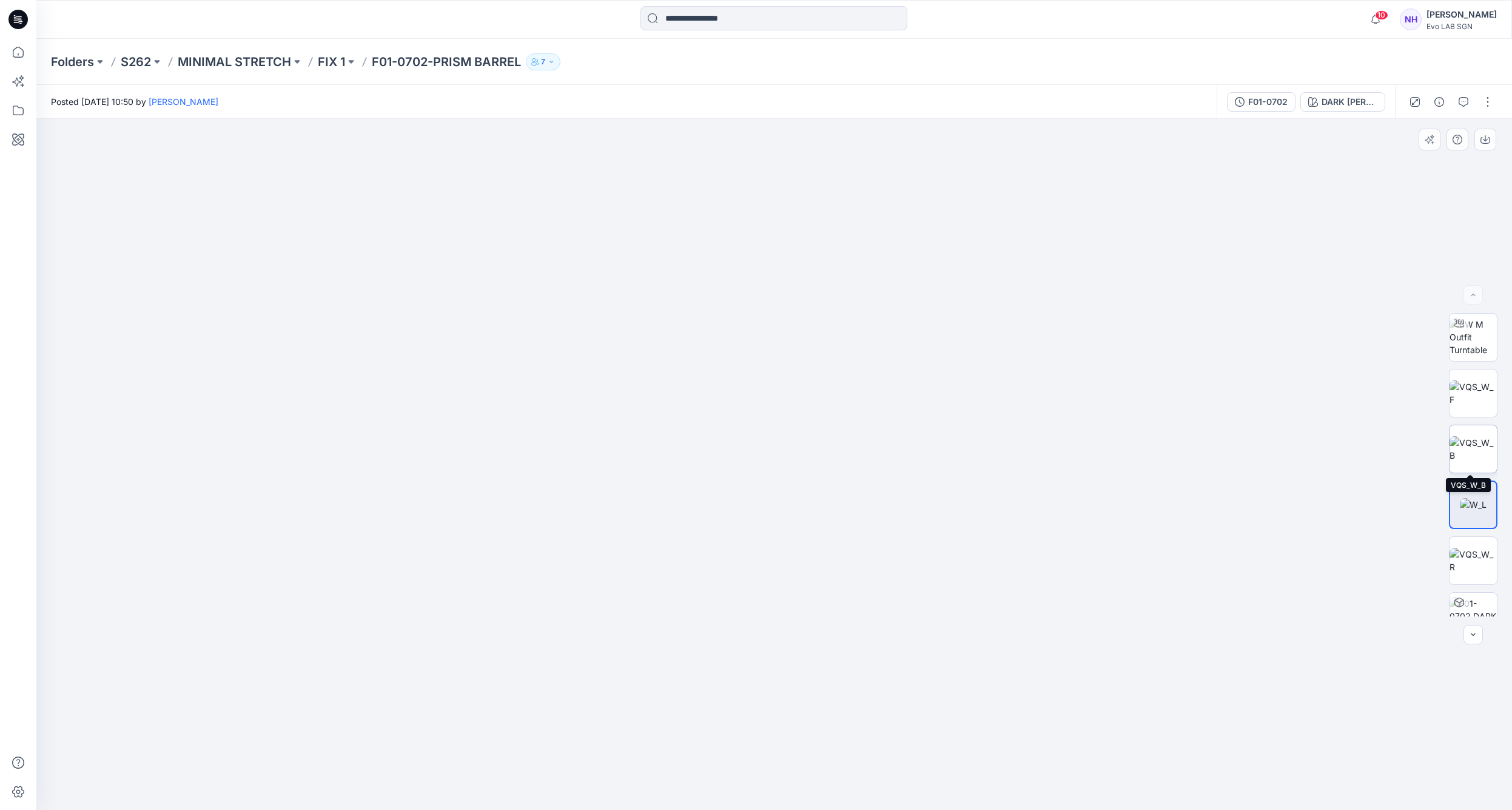
click at [1459, 440] on img at bounding box center [1473, 449] width 47 height 25
click at [1481, 391] on img at bounding box center [1473, 393] width 47 height 25
drag, startPoint x: 877, startPoint y: 649, endPoint x: 838, endPoint y: 273, distance: 378.0
click at [838, 273] on img at bounding box center [779, 230] width 1612 height 1161
click at [1475, 345] on img at bounding box center [1473, 337] width 47 height 38
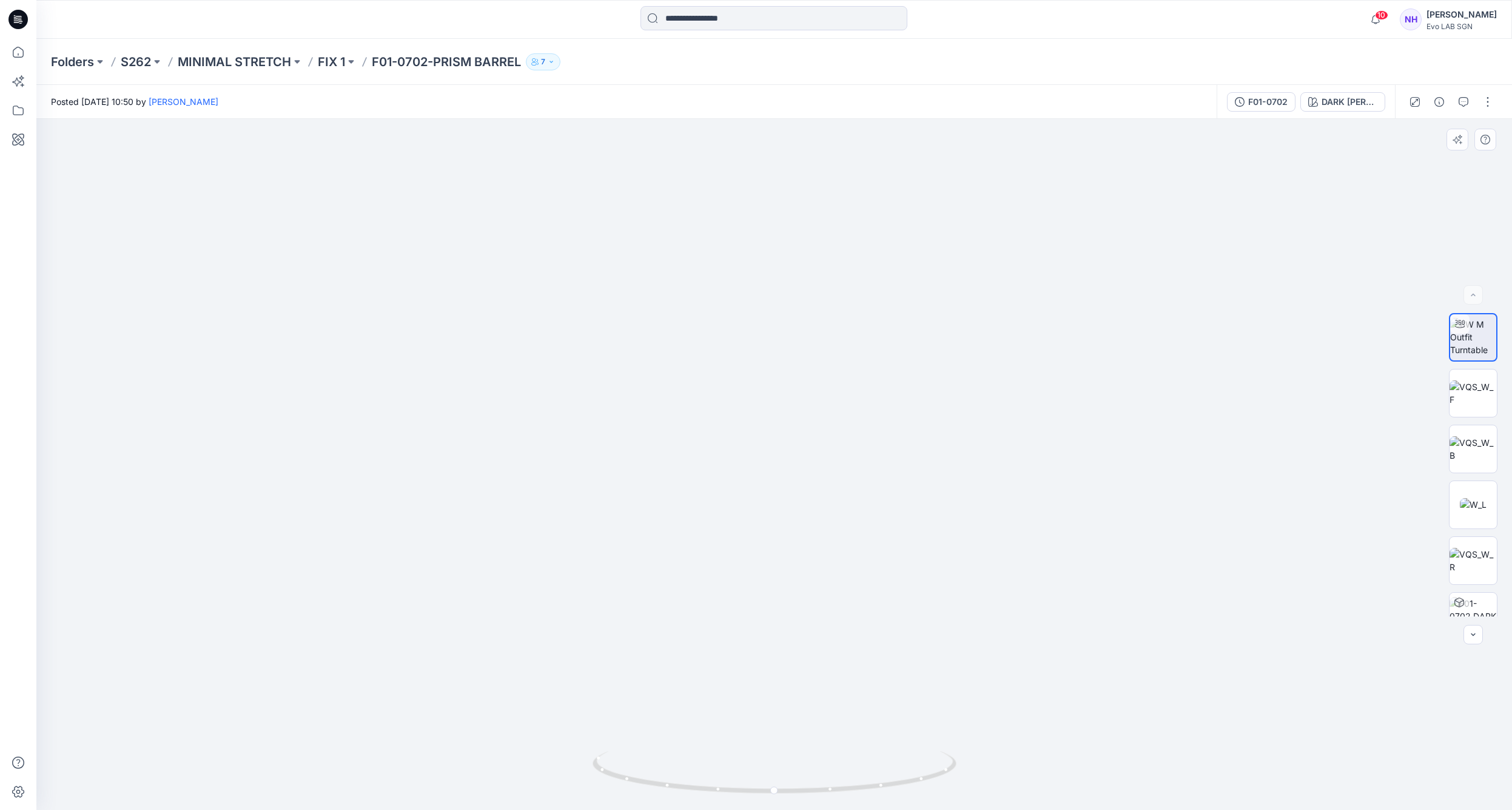
drag, startPoint x: 814, startPoint y: 502, endPoint x: 851, endPoint y: 239, distance: 265.6
click at [851, 239] on img at bounding box center [775, 275] width 1262 height 1069
drag, startPoint x: 854, startPoint y: 456, endPoint x: 854, endPoint y: 415, distance: 41.0
click at [854, 415] on img at bounding box center [775, 274] width 1072 height 1072
drag, startPoint x: 815, startPoint y: 793, endPoint x: 1072, endPoint y: 757, distance: 259.5
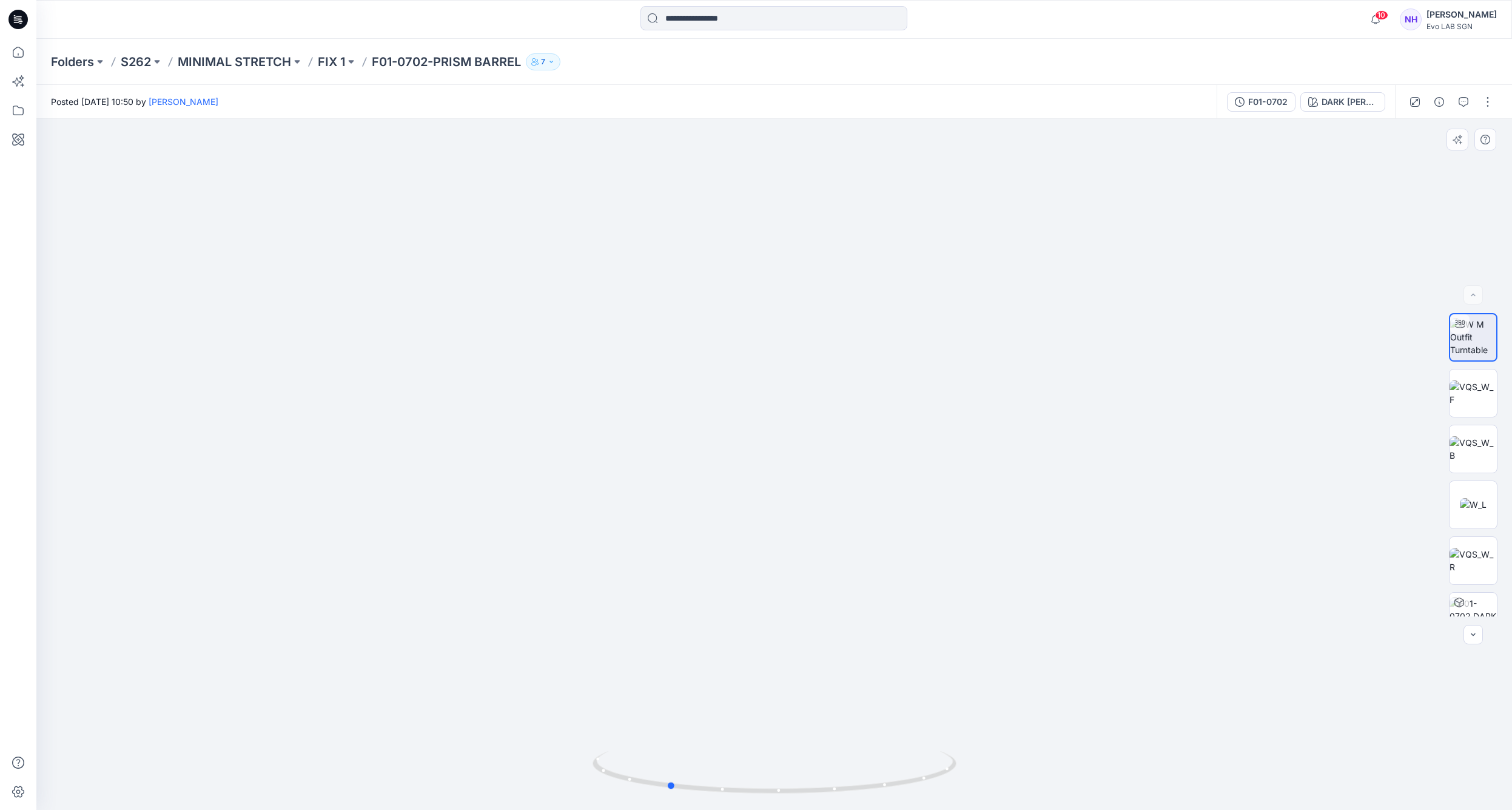
click at [1072, 757] on div at bounding box center [774, 464] width 1476 height 691
drag, startPoint x: 726, startPoint y: 427, endPoint x: 758, endPoint y: 388, distance: 50.4
click at [758, 388] on img at bounding box center [775, 274] width 1072 height 1072
drag, startPoint x: 889, startPoint y: 787, endPoint x: 724, endPoint y: 774, distance: 165.5
click at [724, 774] on icon at bounding box center [776, 774] width 367 height 45
